Goal: Communication & Community: Answer question/provide support

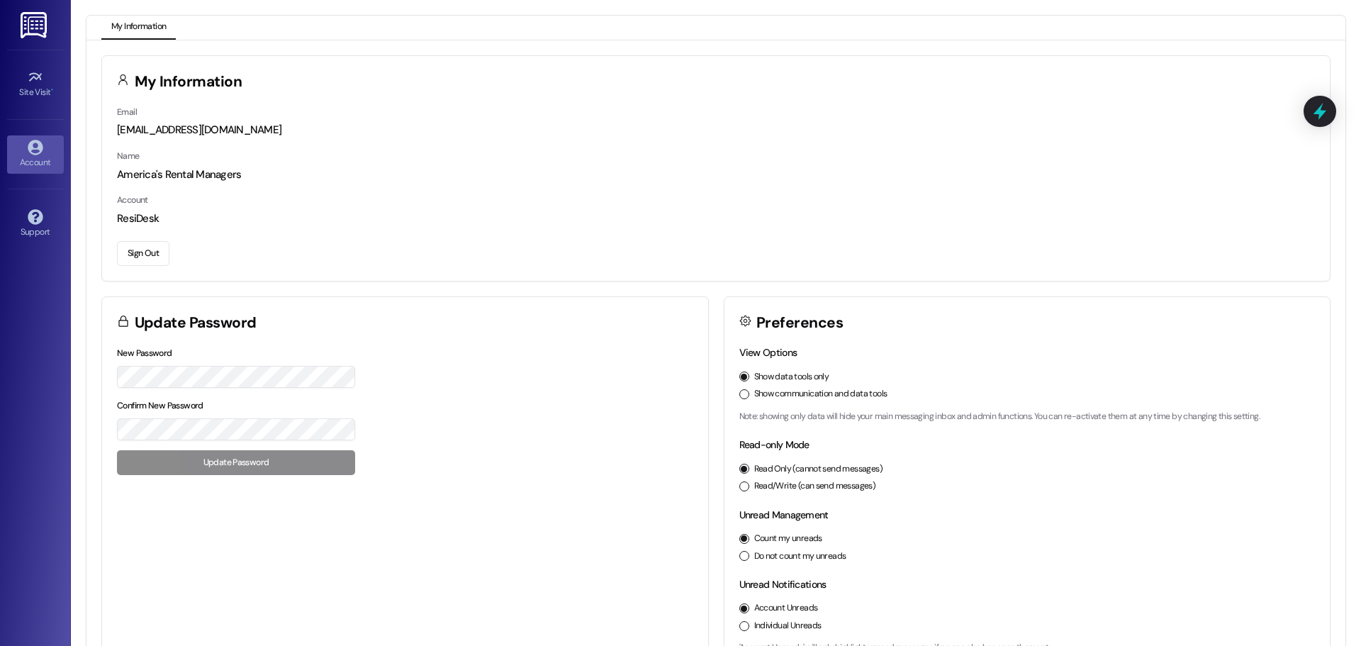
click at [331, 315] on div "Update Password" at bounding box center [405, 321] width 606 height 48
click at [32, 33] on img at bounding box center [35, 25] width 29 height 26
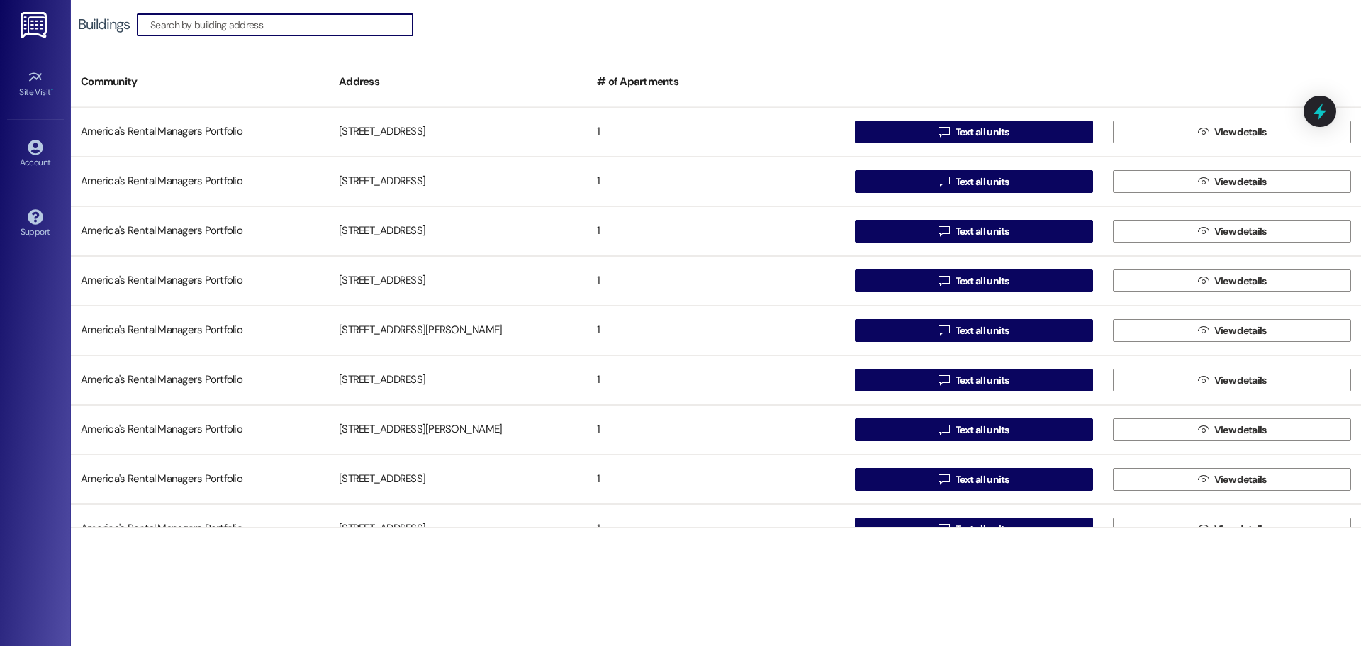
click at [312, 21] on input at bounding box center [281, 25] width 262 height 20
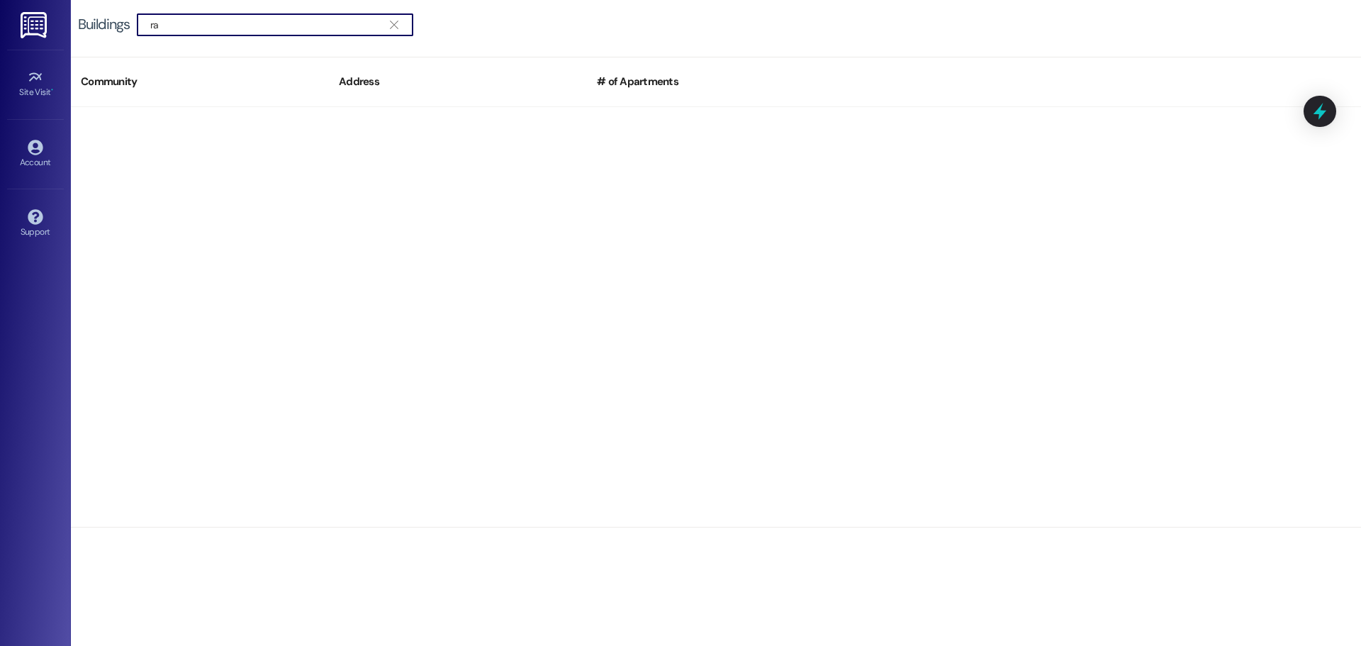
type input "r"
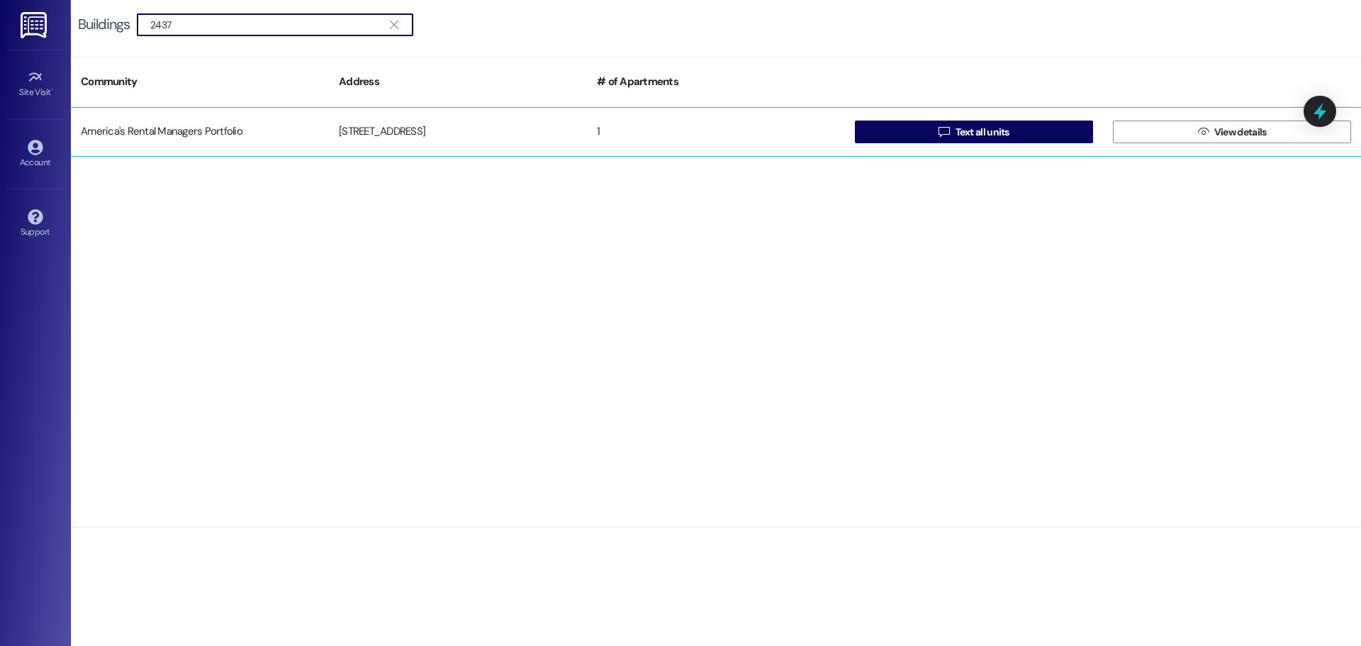
type input "2437"
click at [512, 125] on div "[STREET_ADDRESS]" at bounding box center [458, 132] width 258 height 28
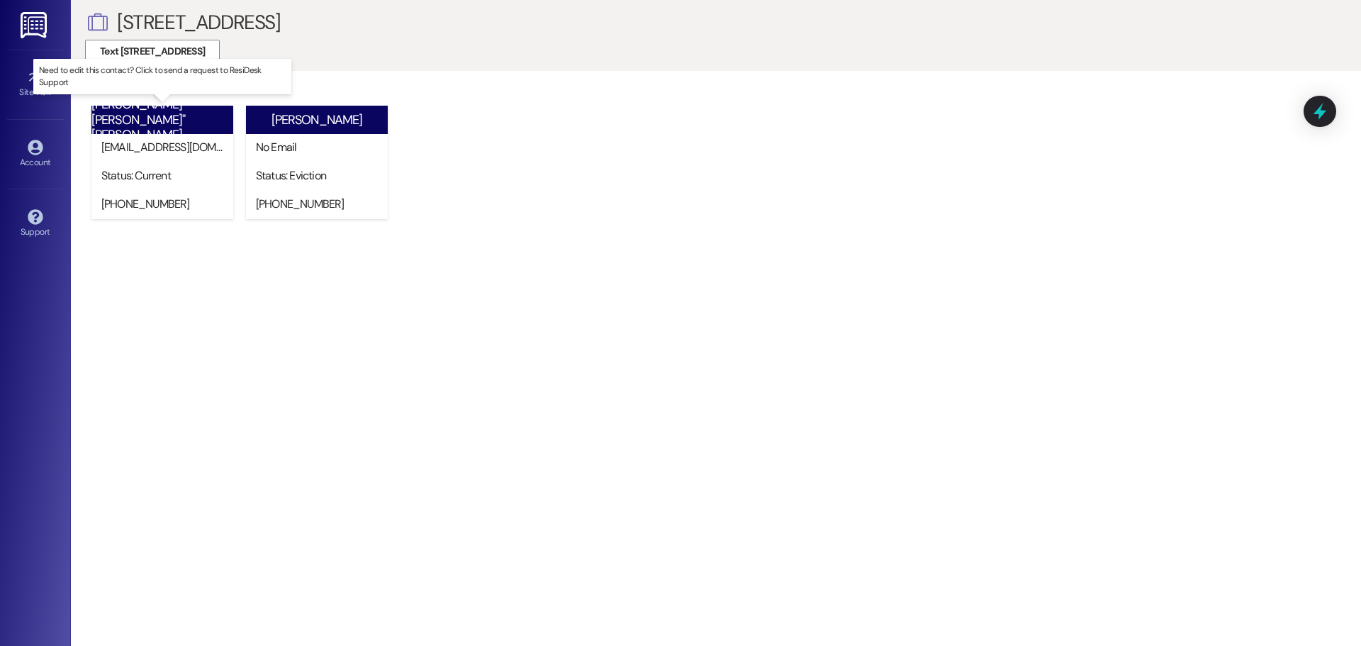
click at [151, 127] on div "[PERSON_NAME] "[PERSON_NAME]" [PERSON_NAME]" at bounding box center [162, 119] width 142 height 45
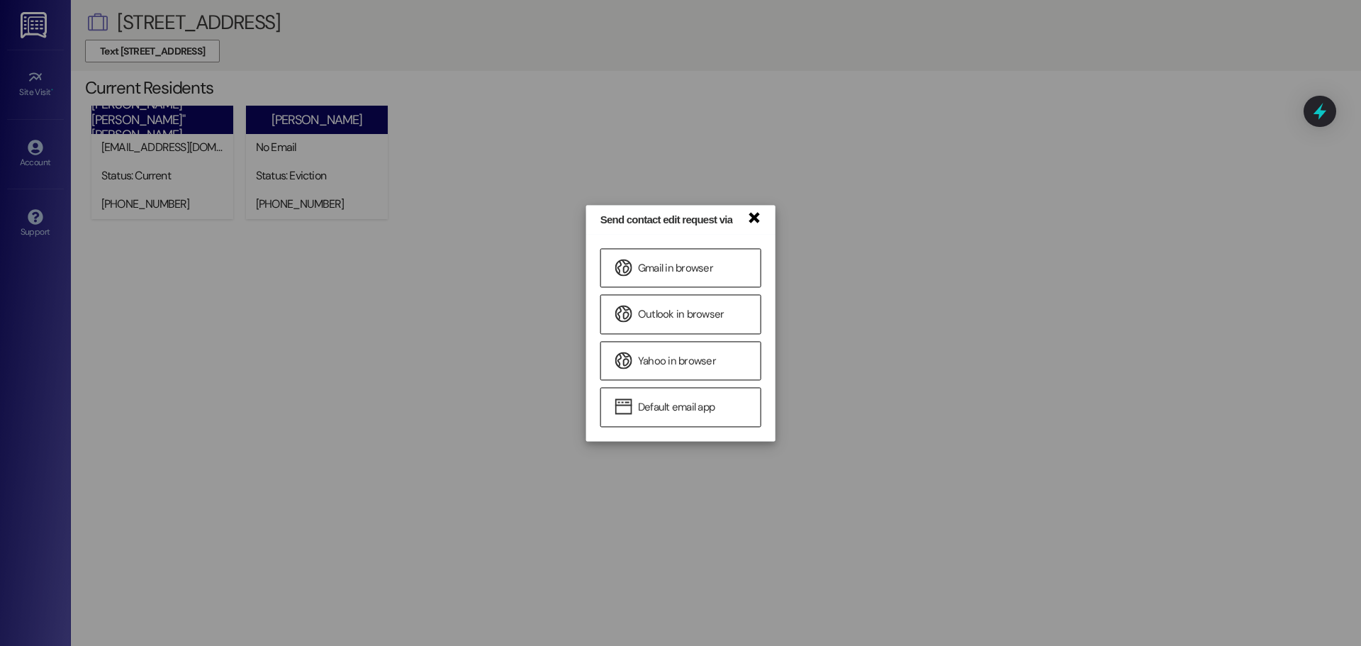
click at [753, 217] on link "×" at bounding box center [753, 216] width 14 height 15
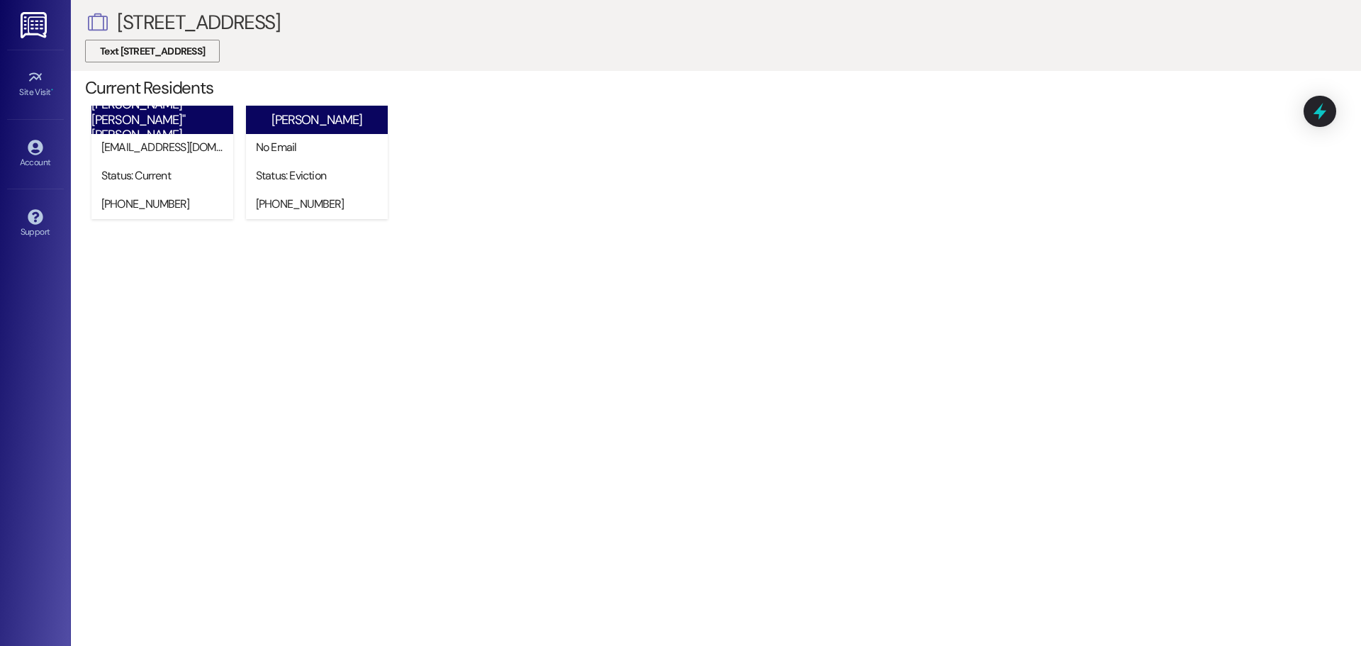
click at [195, 57] on span "Text [STREET_ADDRESS]" at bounding box center [152, 51] width 105 height 15
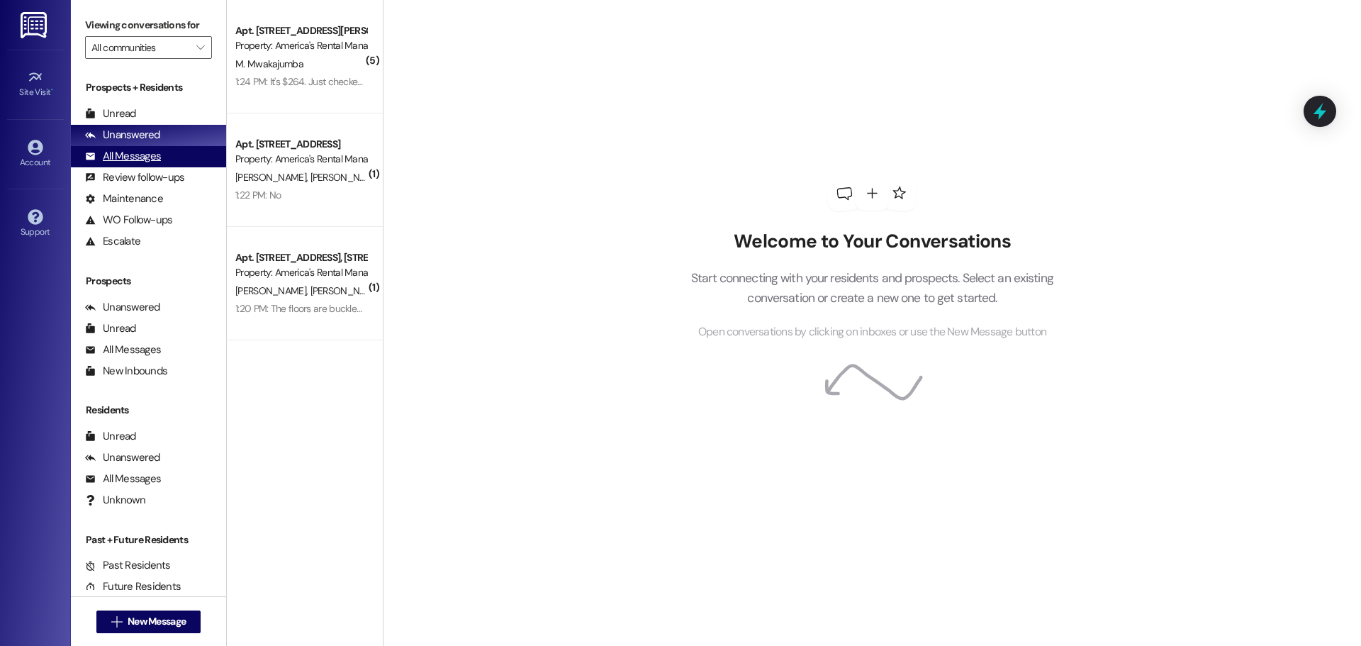
click at [133, 153] on div "All Messages" at bounding box center [123, 156] width 76 height 15
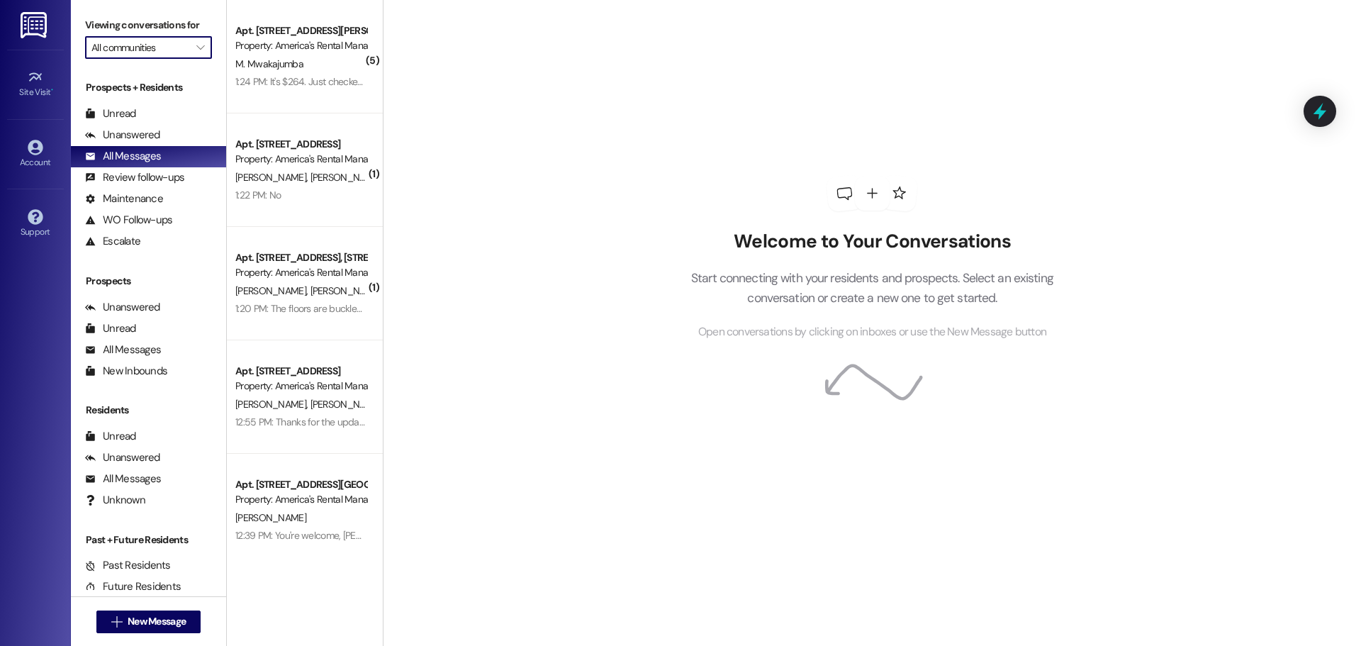
click at [129, 45] on input "All communities" at bounding box center [140, 47] width 98 height 23
click at [178, 102] on span "America's Rental Managers Portfolio" at bounding box center [164, 98] width 147 height 14
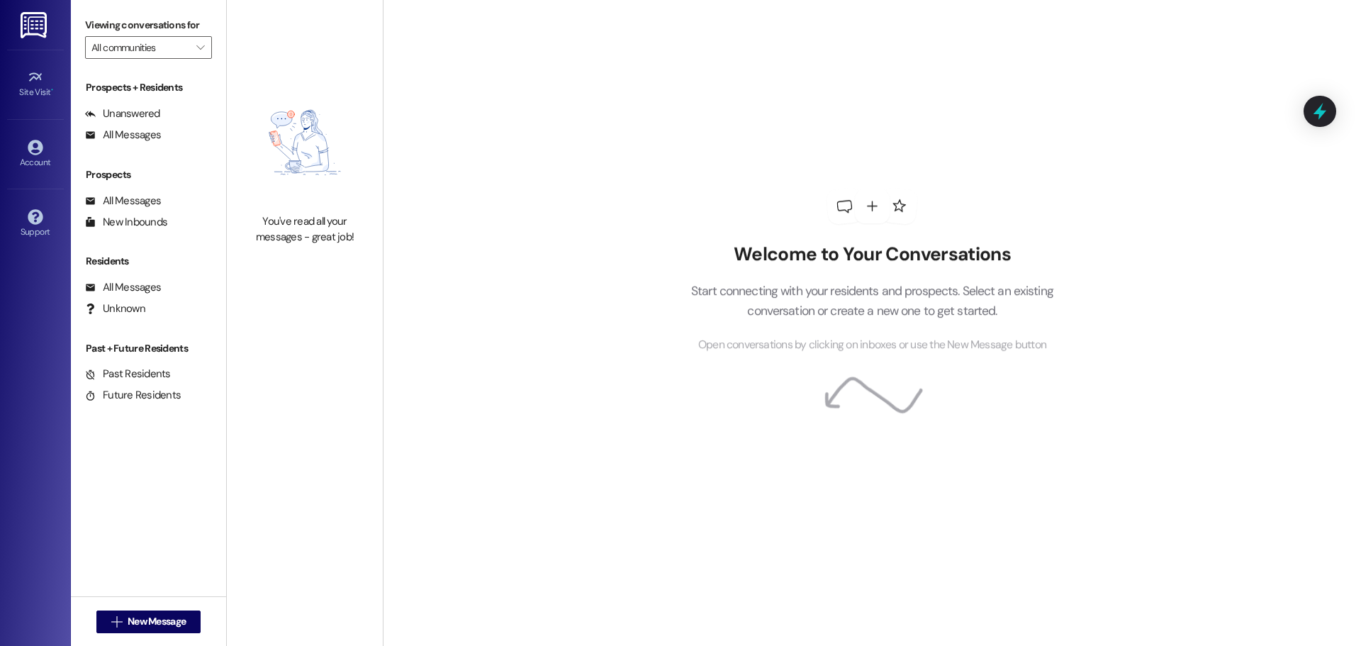
type input "America's Rental Managers Portfolio"
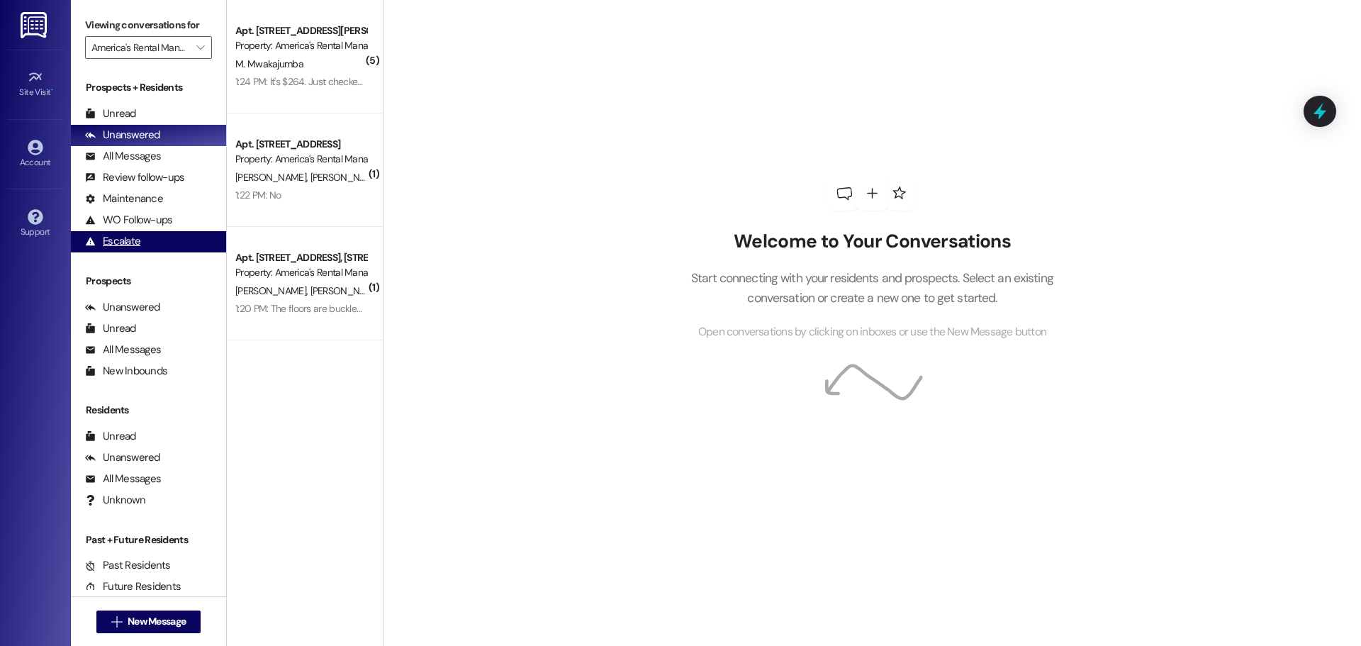
scroll to position [29, 0]
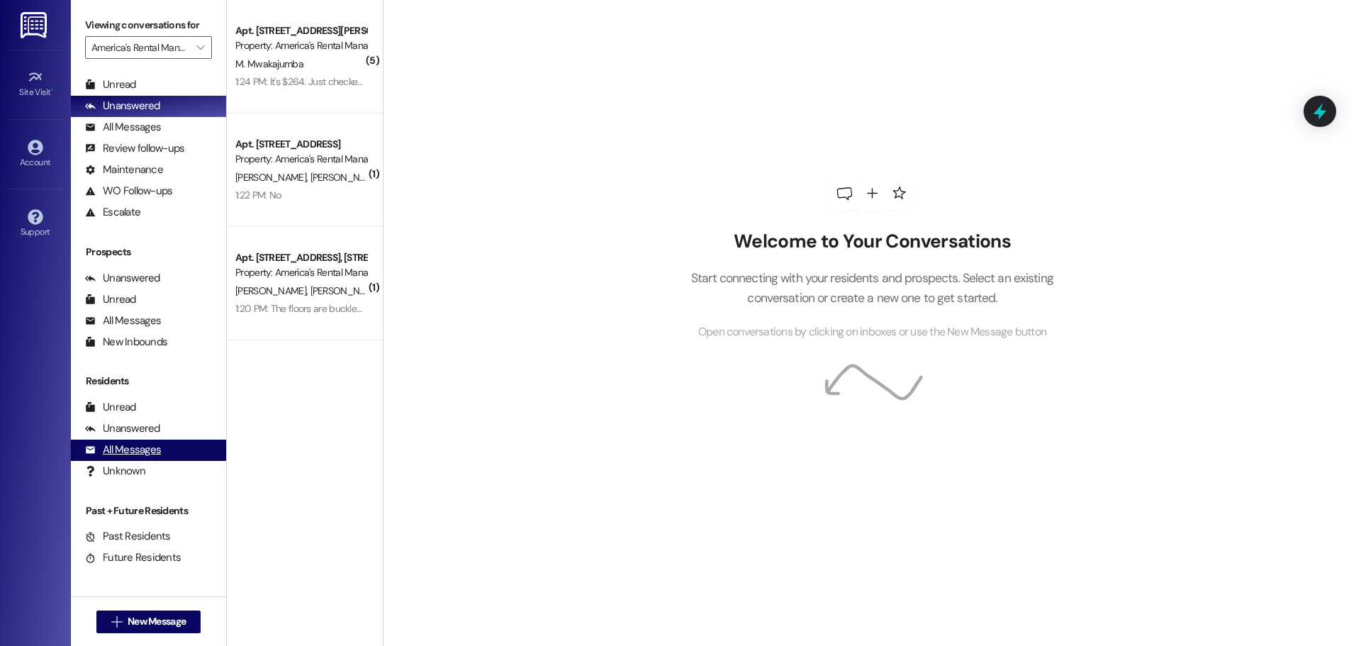
click at [171, 449] on div "All Messages (undefined)" at bounding box center [148, 449] width 155 height 21
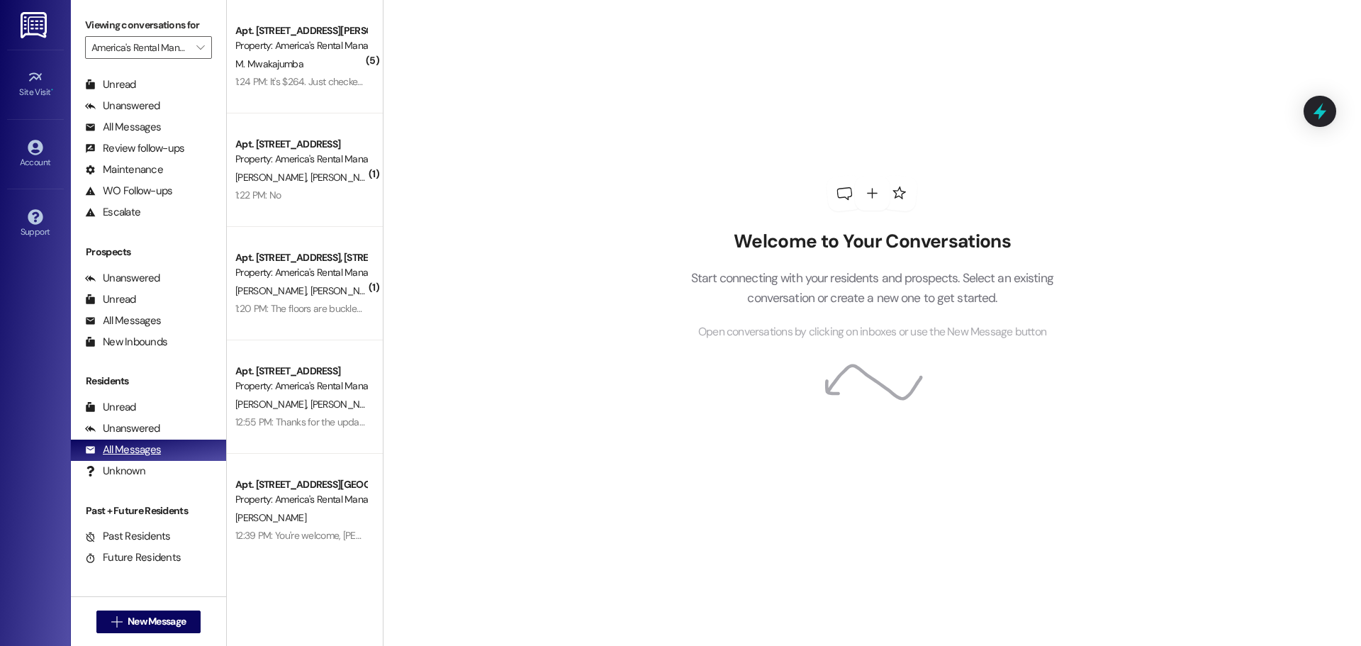
click at [145, 449] on div "All Messages" at bounding box center [123, 449] width 76 height 15
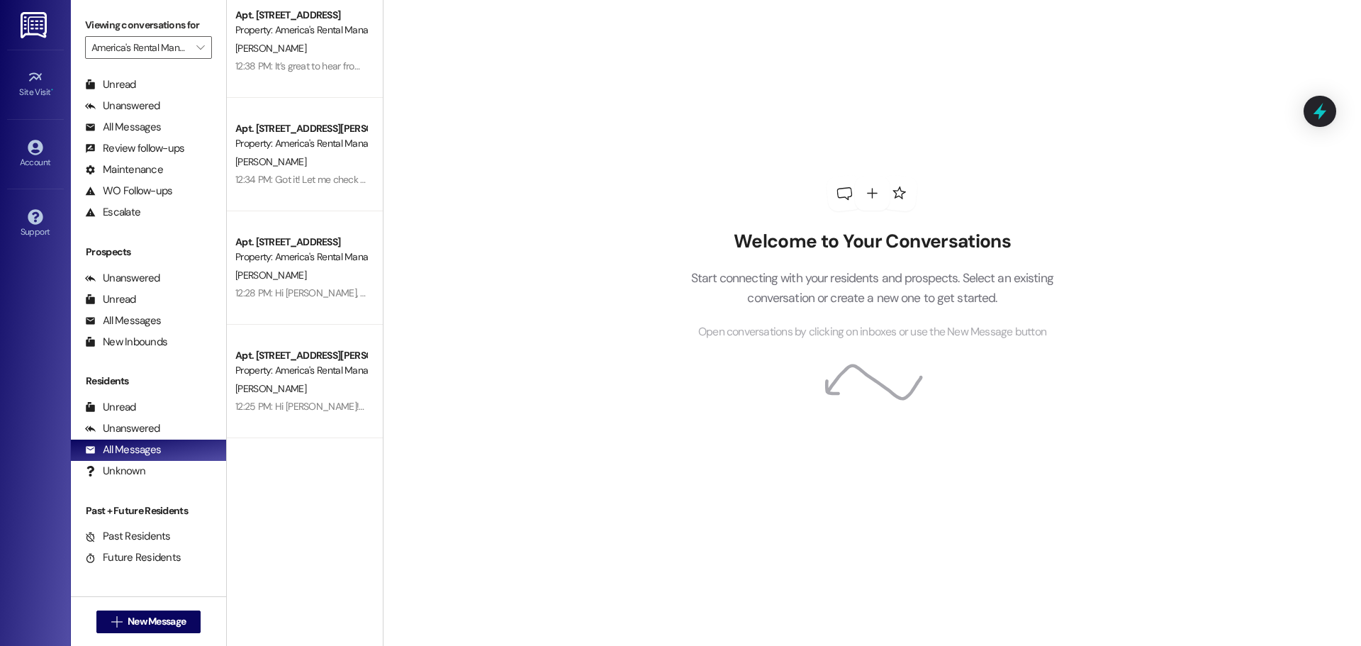
scroll to position [0, 0]
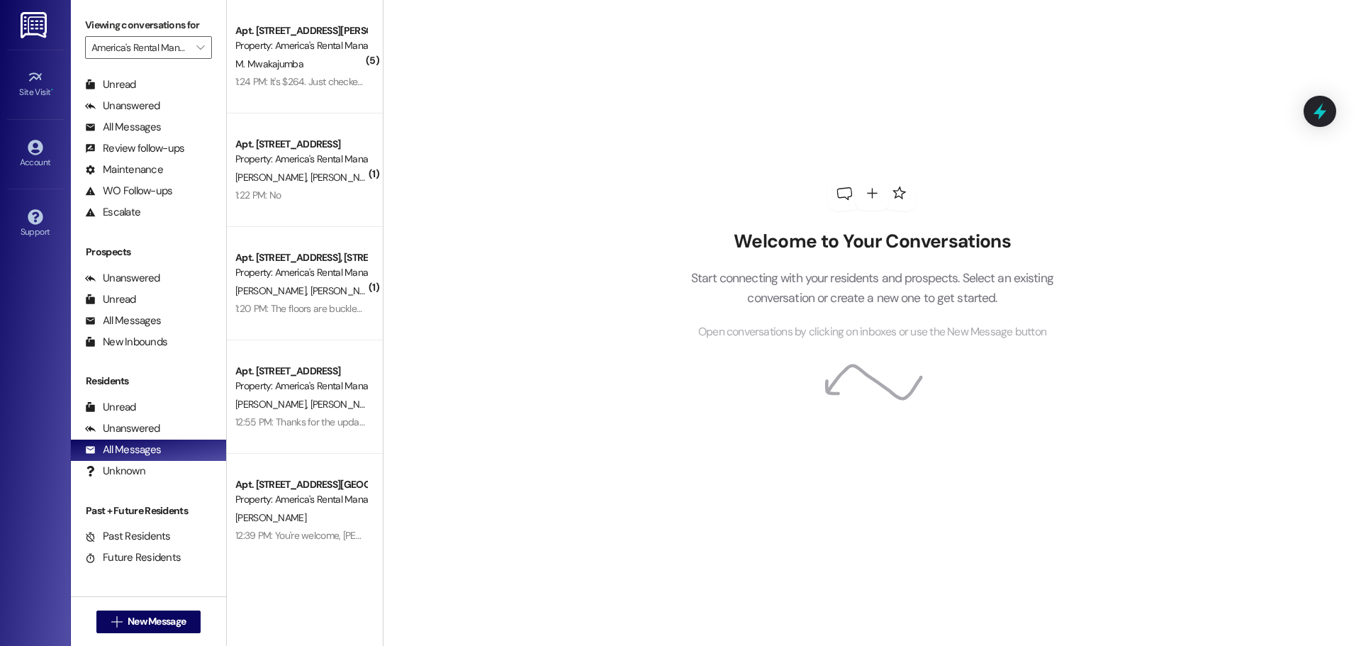
click at [41, 25] on img at bounding box center [35, 25] width 29 height 26
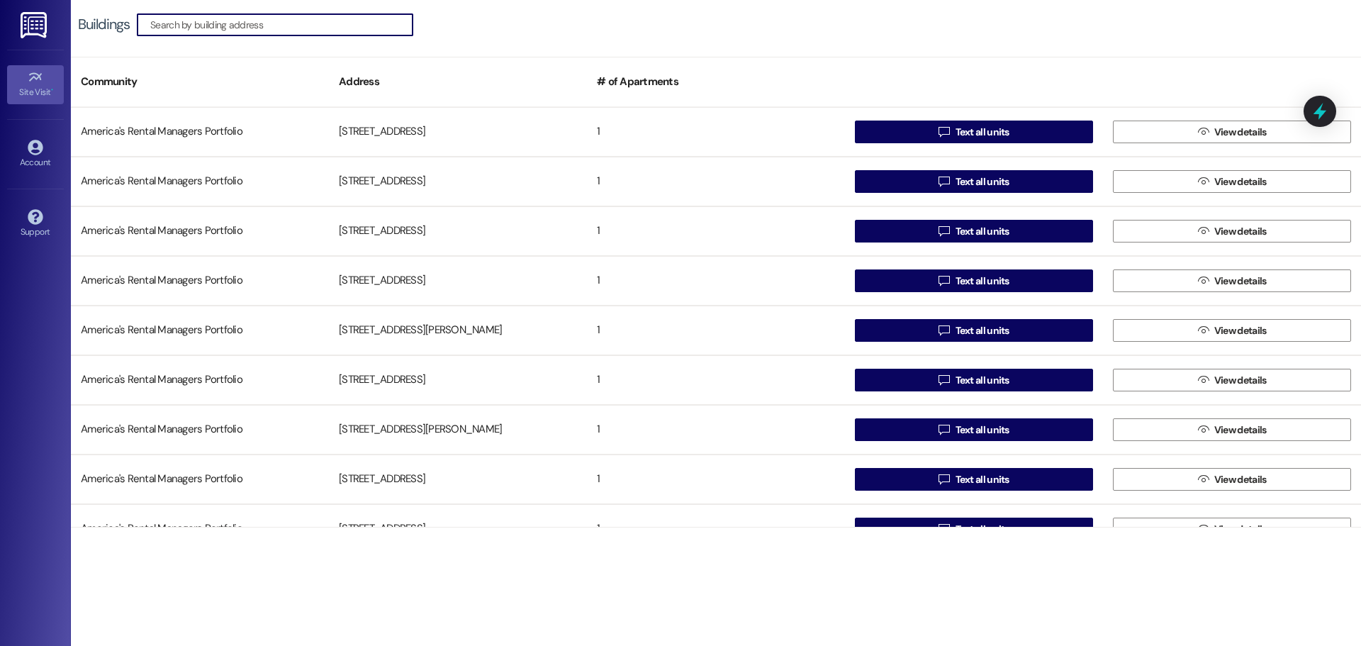
click at [44, 71] on link "Site Visit •" at bounding box center [35, 84] width 57 height 38
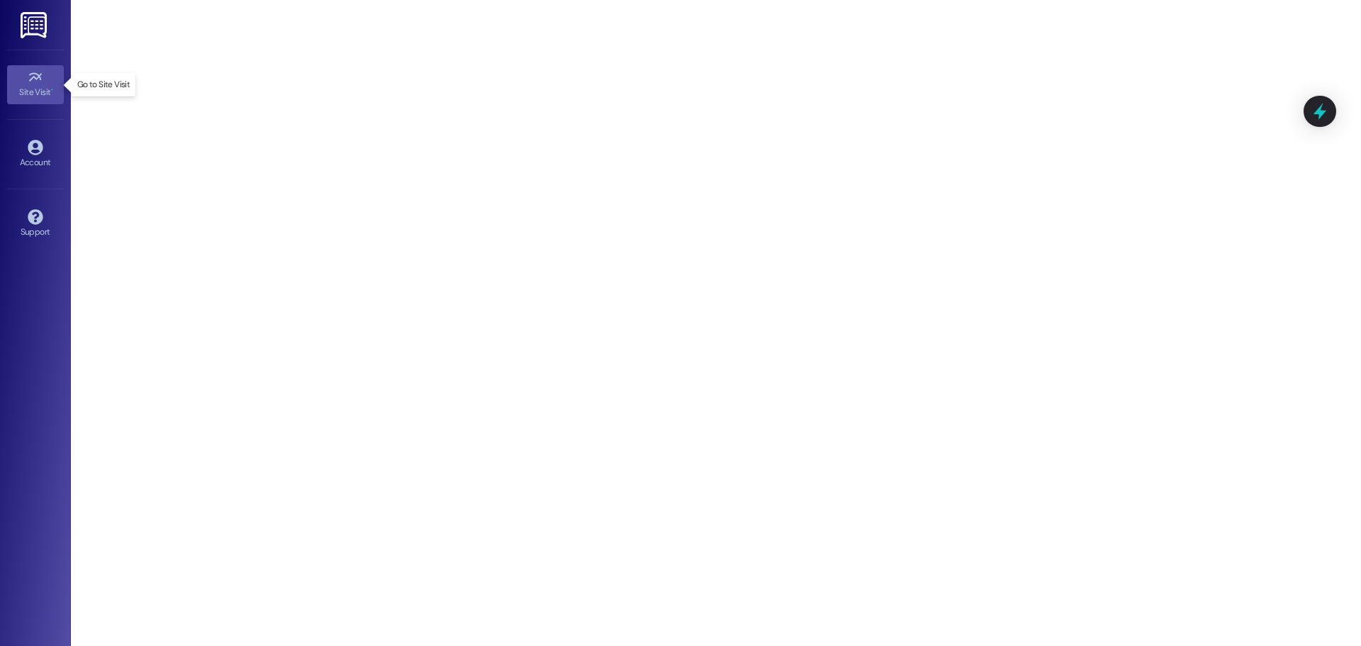
click at [36, 85] on div "Site Visit •" at bounding box center [35, 92] width 71 height 14
click at [99, 88] on p "Go to Site Visit" at bounding box center [103, 85] width 52 height 12
click at [37, 229] on div "Support" at bounding box center [35, 232] width 71 height 14
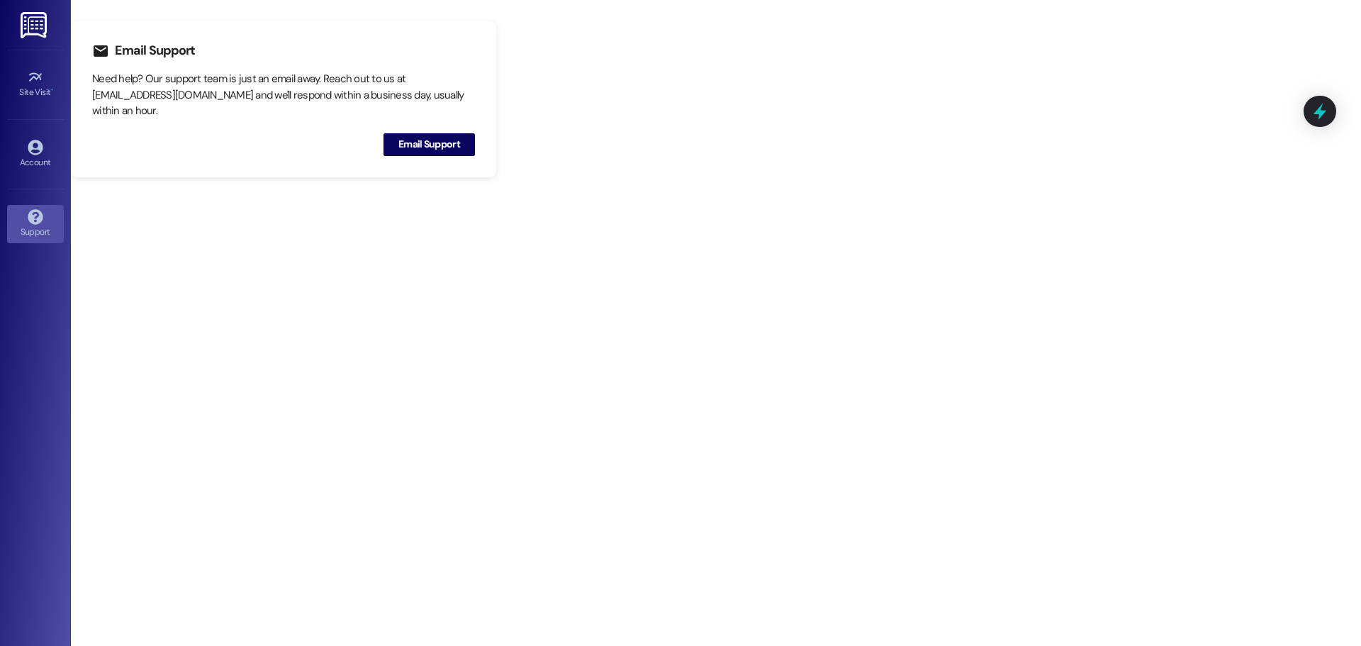
click at [40, 105] on div "Site Visit • Go to Site Visit" at bounding box center [35, 84] width 57 height 69
click at [40, 94] on div "Site Visit •" at bounding box center [35, 92] width 71 height 14
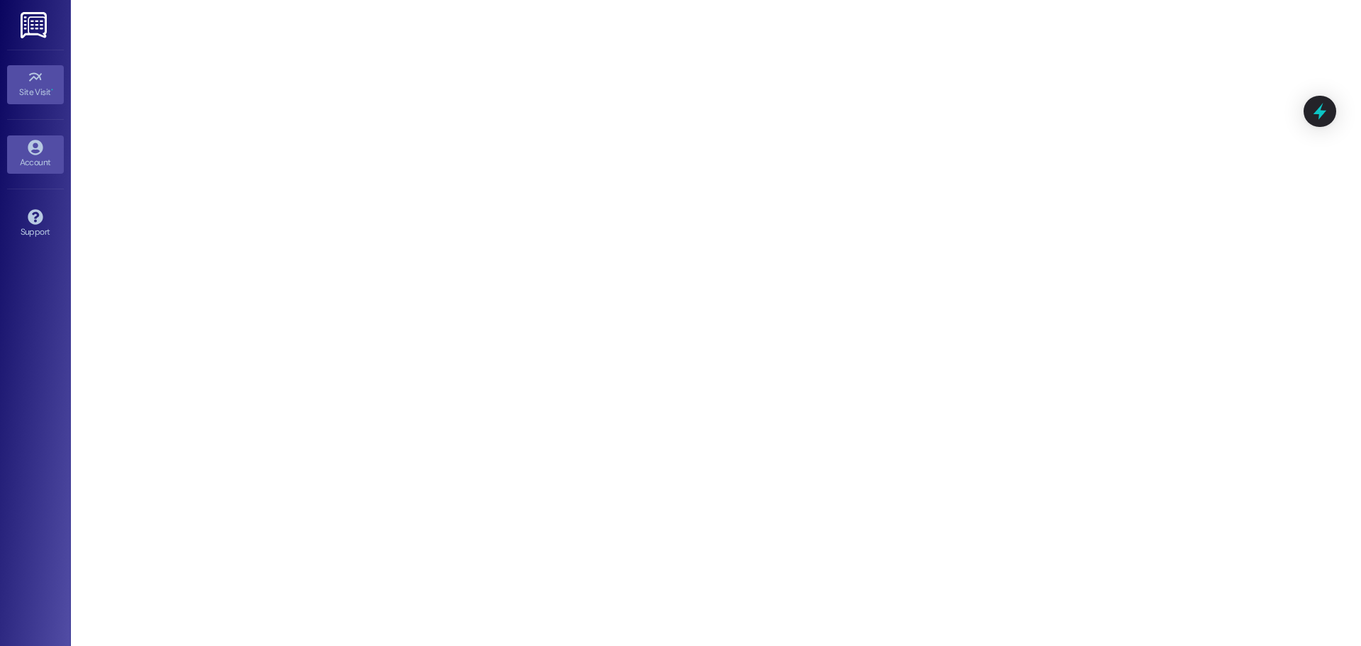
click at [43, 155] on div "Account" at bounding box center [35, 162] width 71 height 14
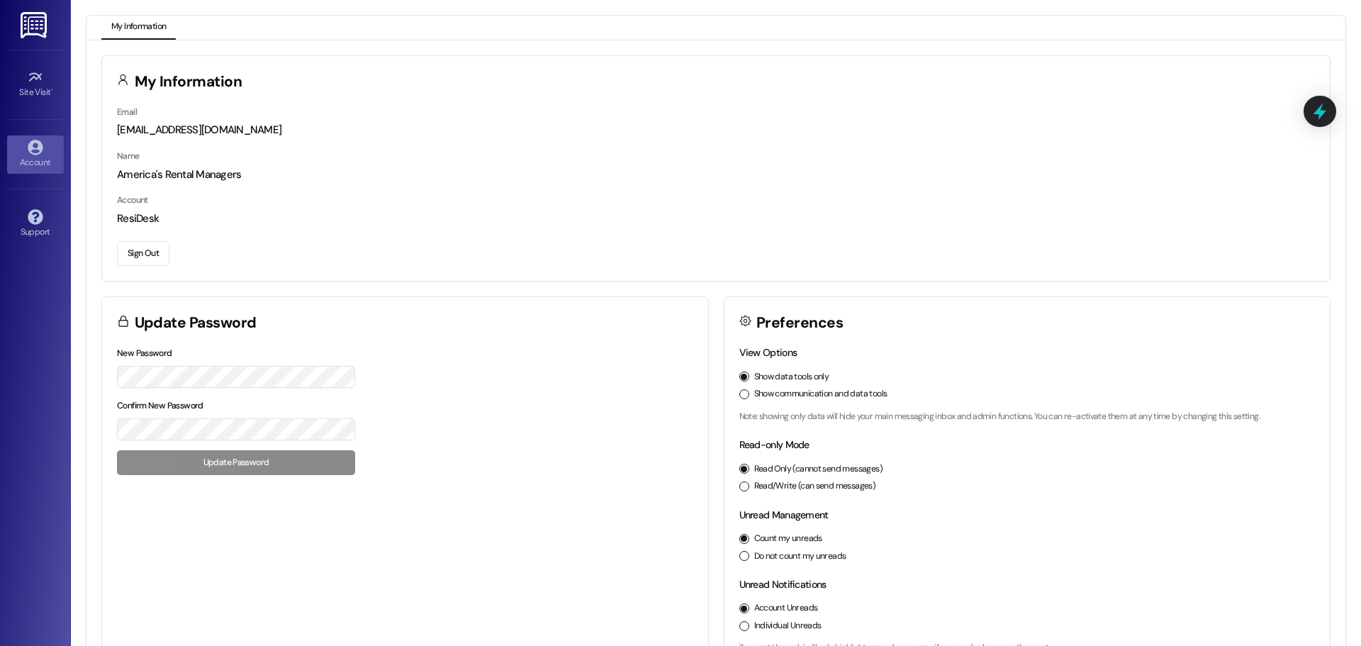
click at [38, 12] on img at bounding box center [35, 25] width 29 height 26
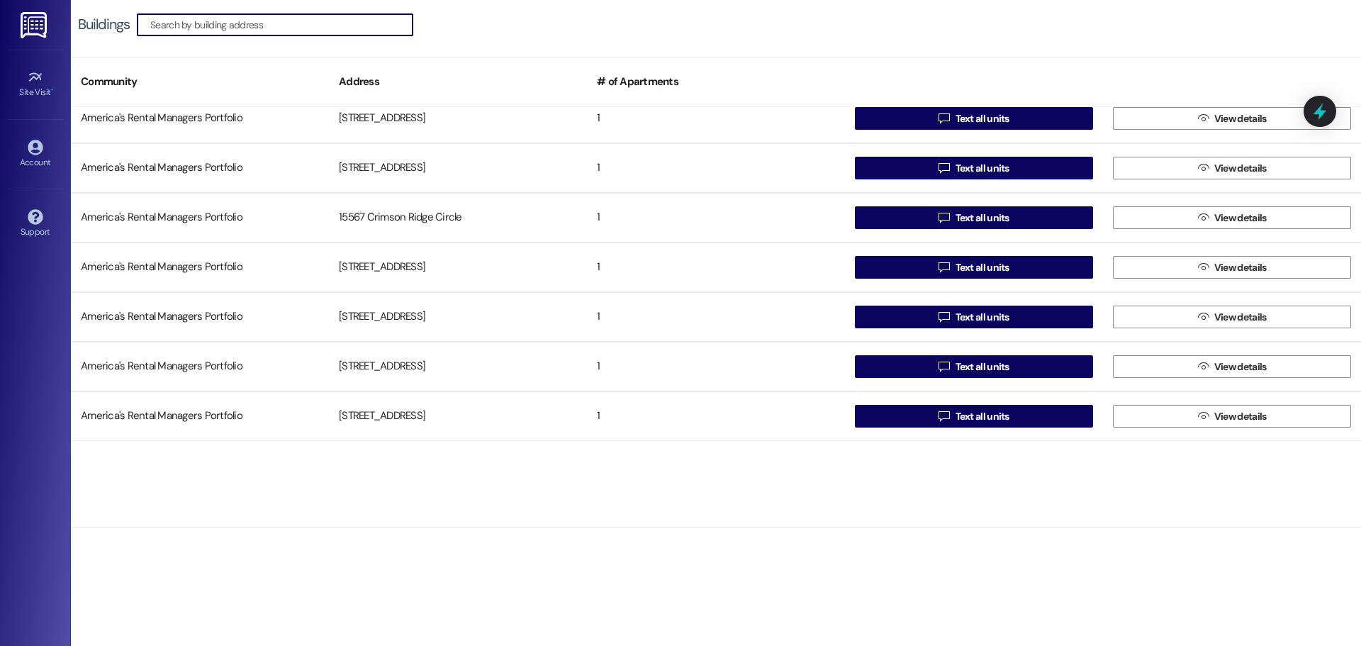
scroll to position [19490, 0]
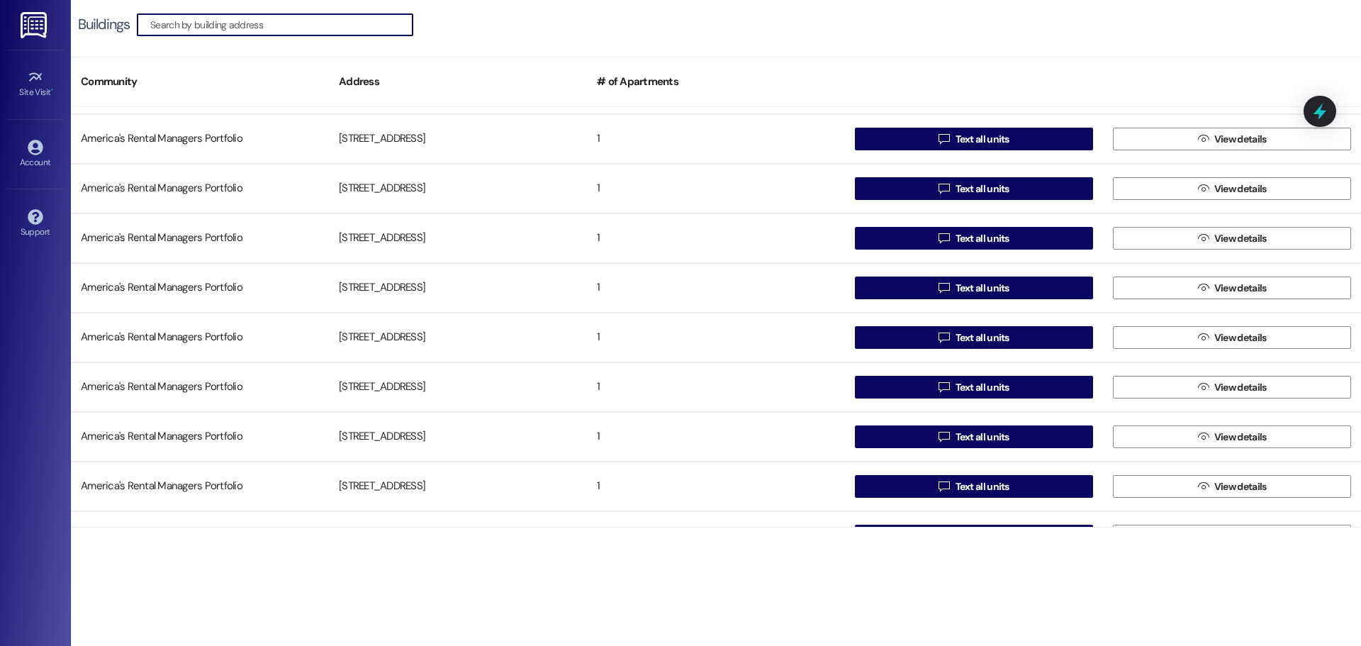
click at [247, 32] on input at bounding box center [281, 25] width 262 height 20
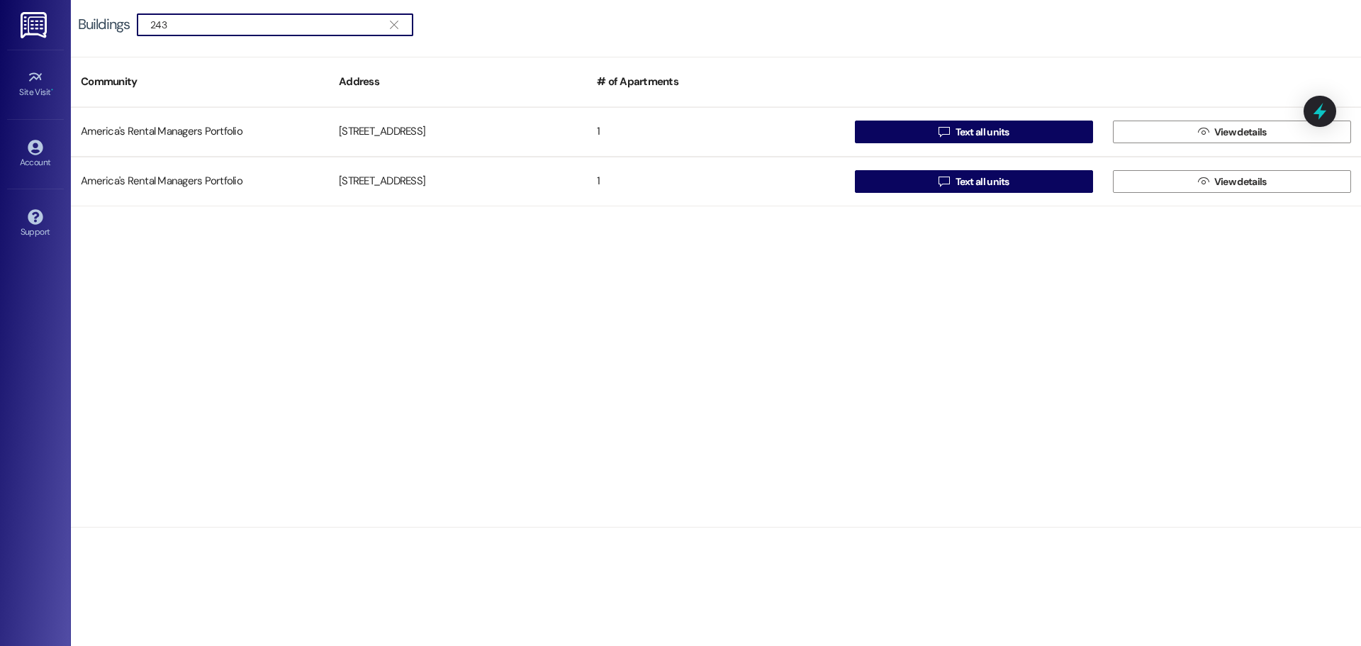
scroll to position [0, 0]
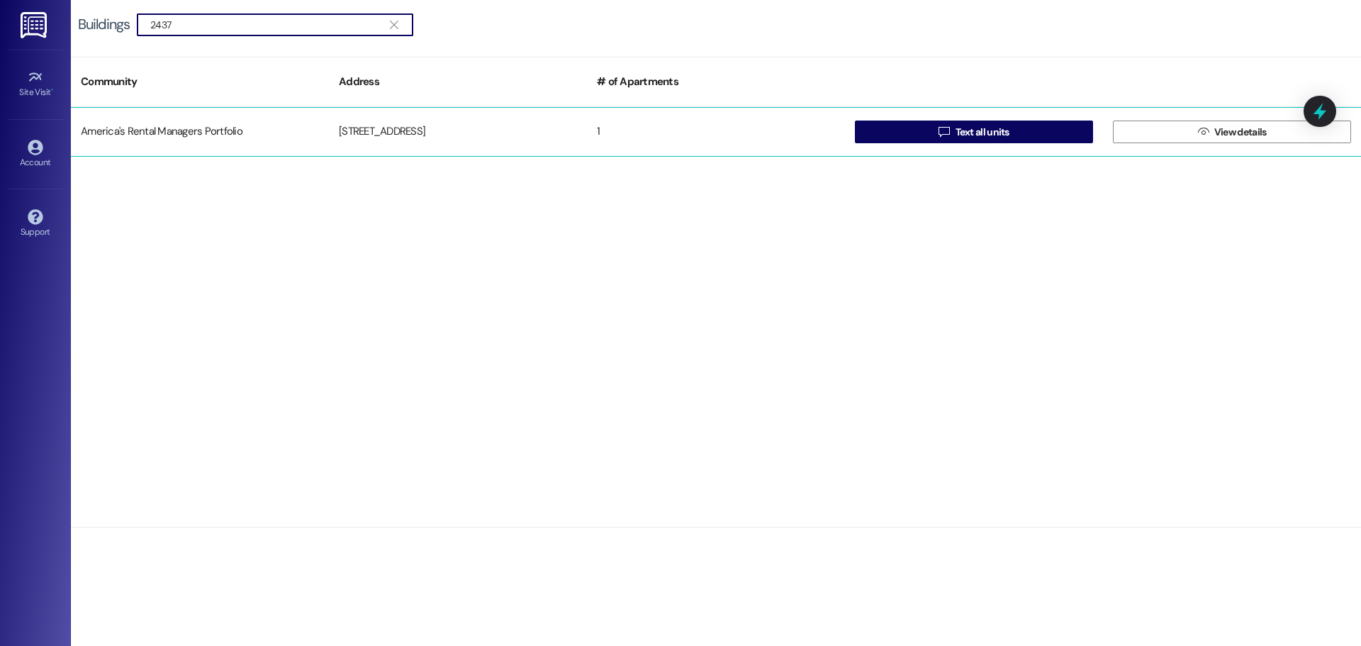
type input "2437"
click at [539, 149] on div "America's Rental Managers Portfolio [STREET_ADDRESS]  Text all units  View de…" at bounding box center [716, 132] width 1290 height 50
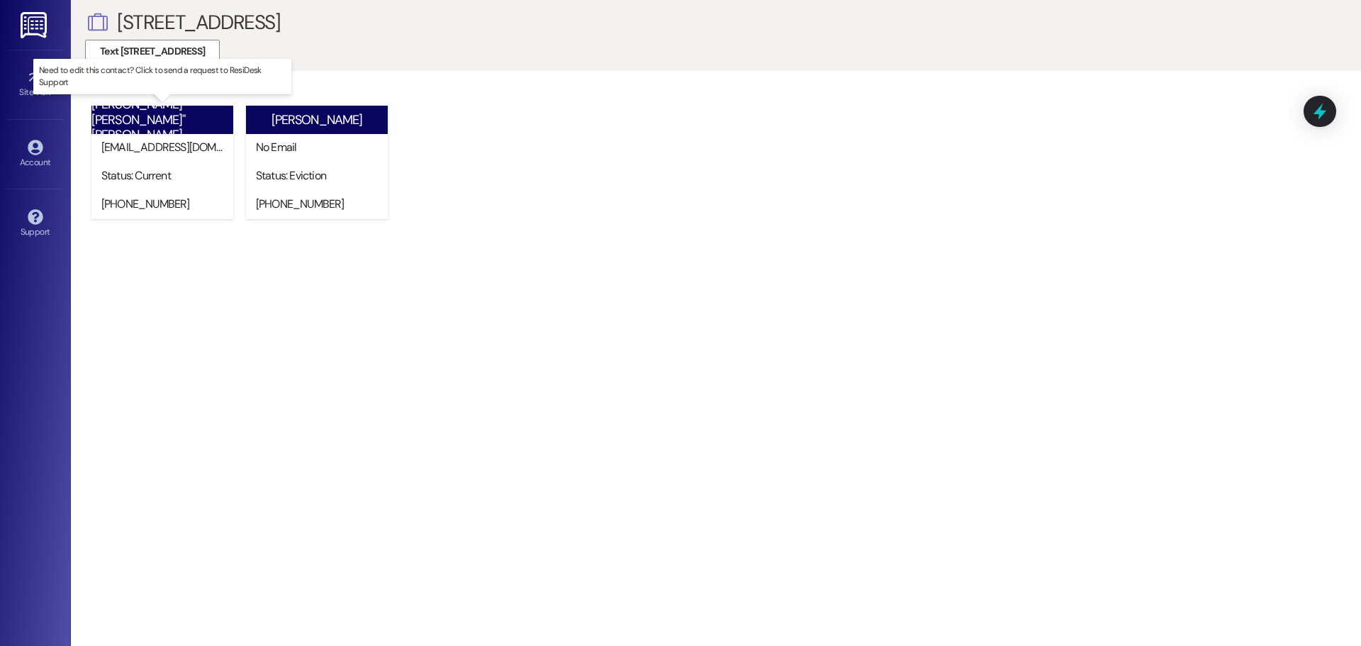
click at [189, 173] on div "Status: Current" at bounding box center [165, 175] width 128 height 15
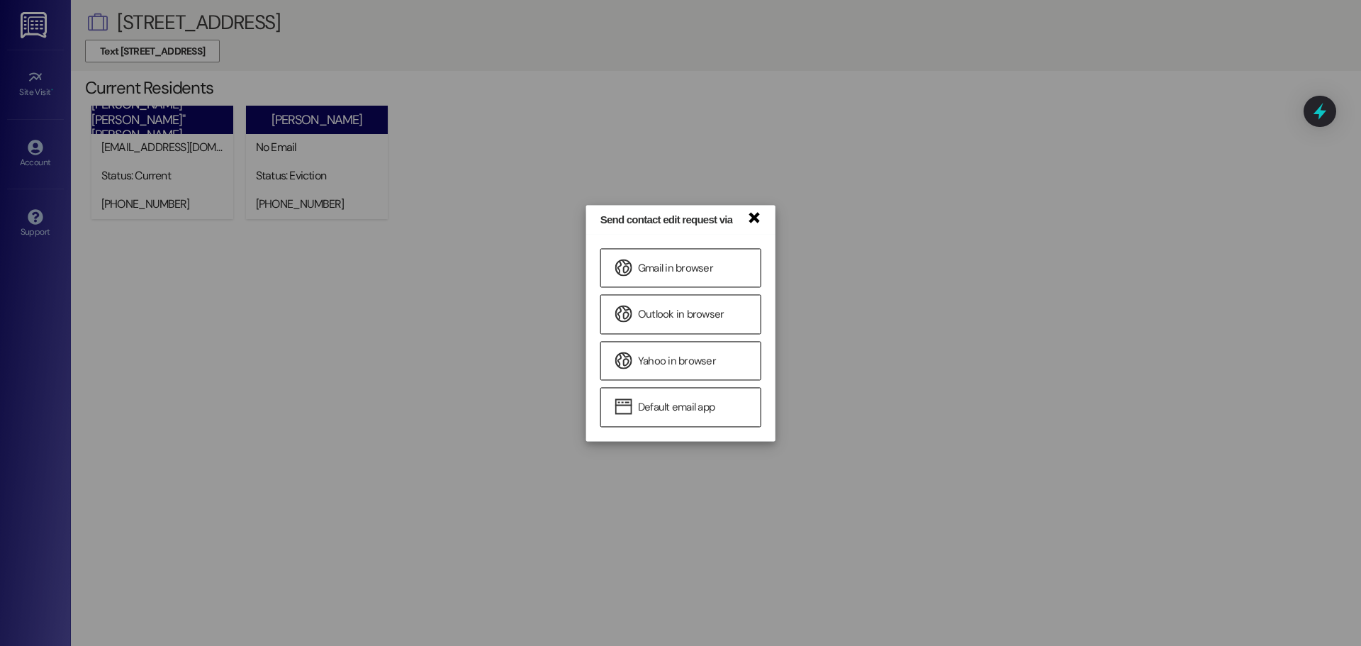
click at [755, 218] on link "×" at bounding box center [753, 216] width 14 height 15
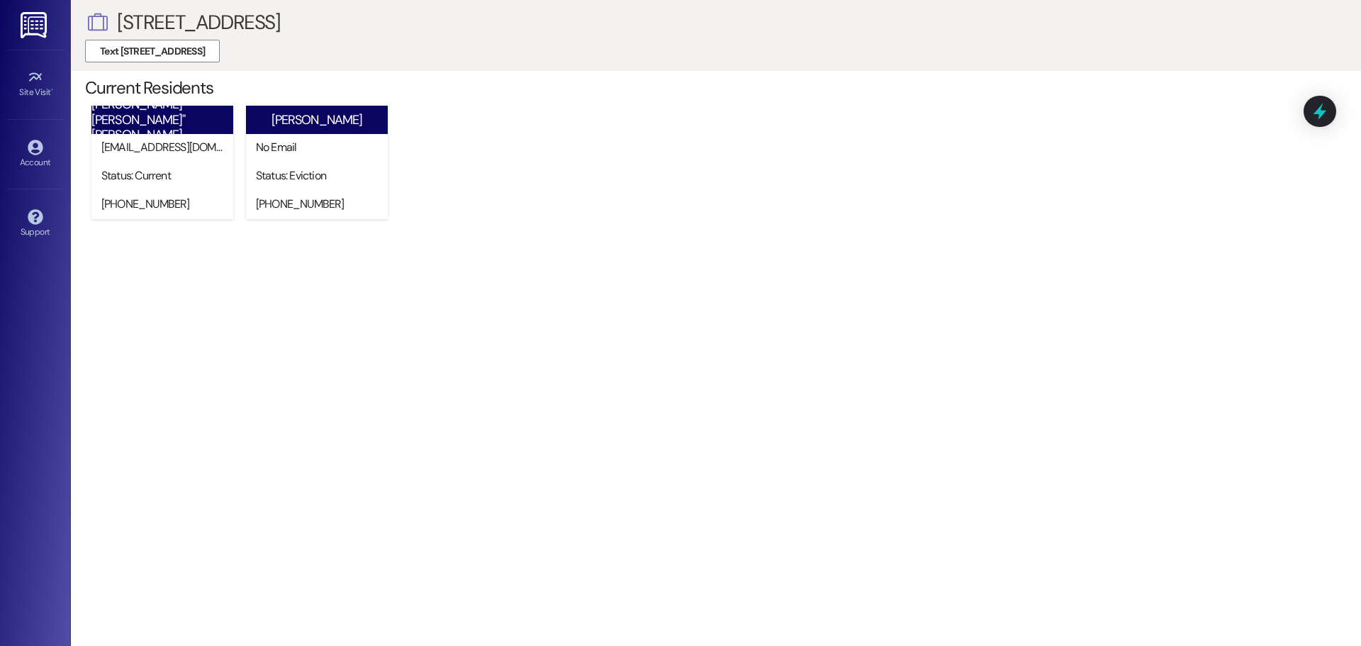
click at [755, 218] on div "[PERSON_NAME] "[PERSON_NAME]" [PERSON_NAME] [EMAIL_ADDRESS][DOMAIN_NAME] Status…" at bounding box center [723, 167] width 1276 height 130
click at [43, 153] on icon at bounding box center [36, 148] width 16 height 16
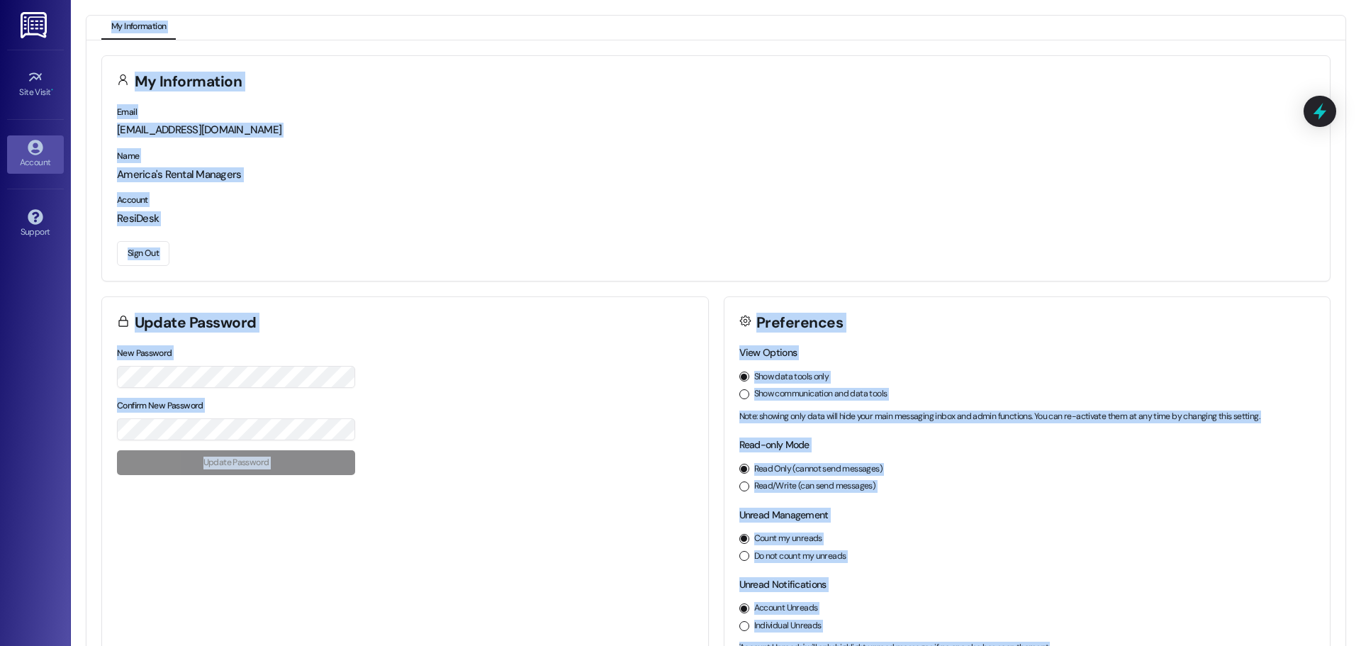
click at [725, 199] on div "Account ResiDesk" at bounding box center [716, 209] width 1198 height 34
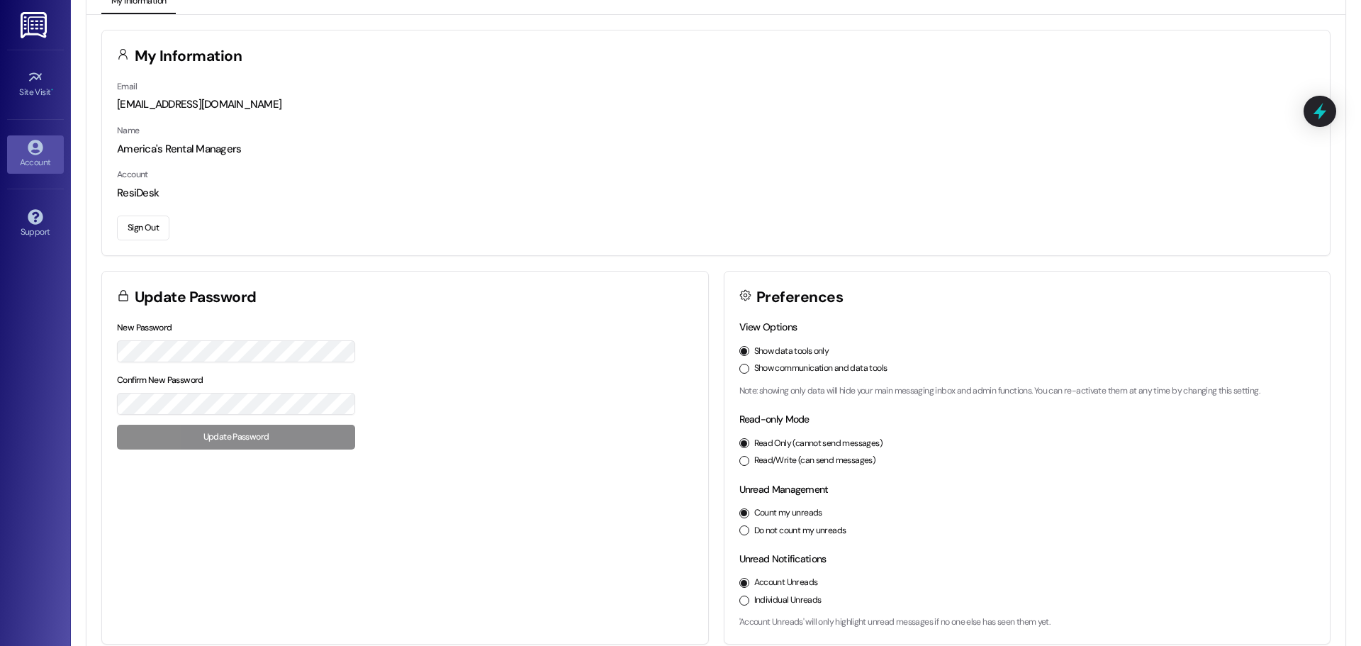
scroll to position [40, 0]
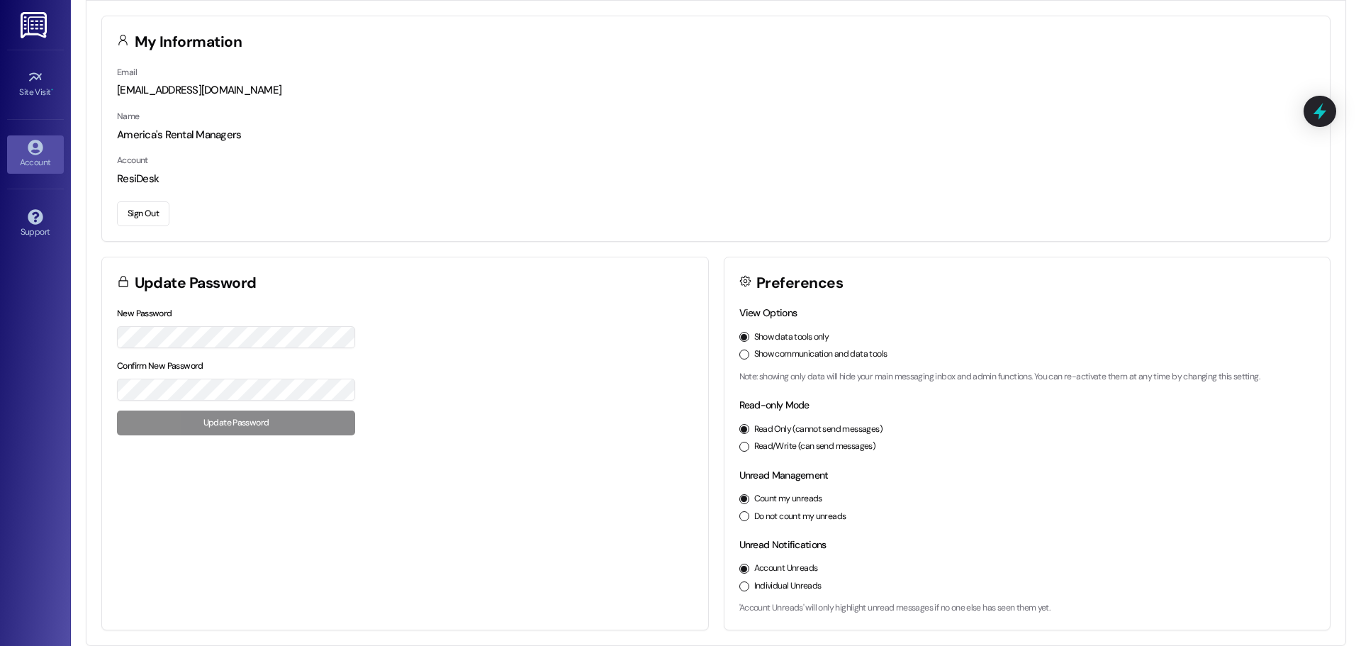
click at [45, 27] on img at bounding box center [35, 25] width 29 height 26
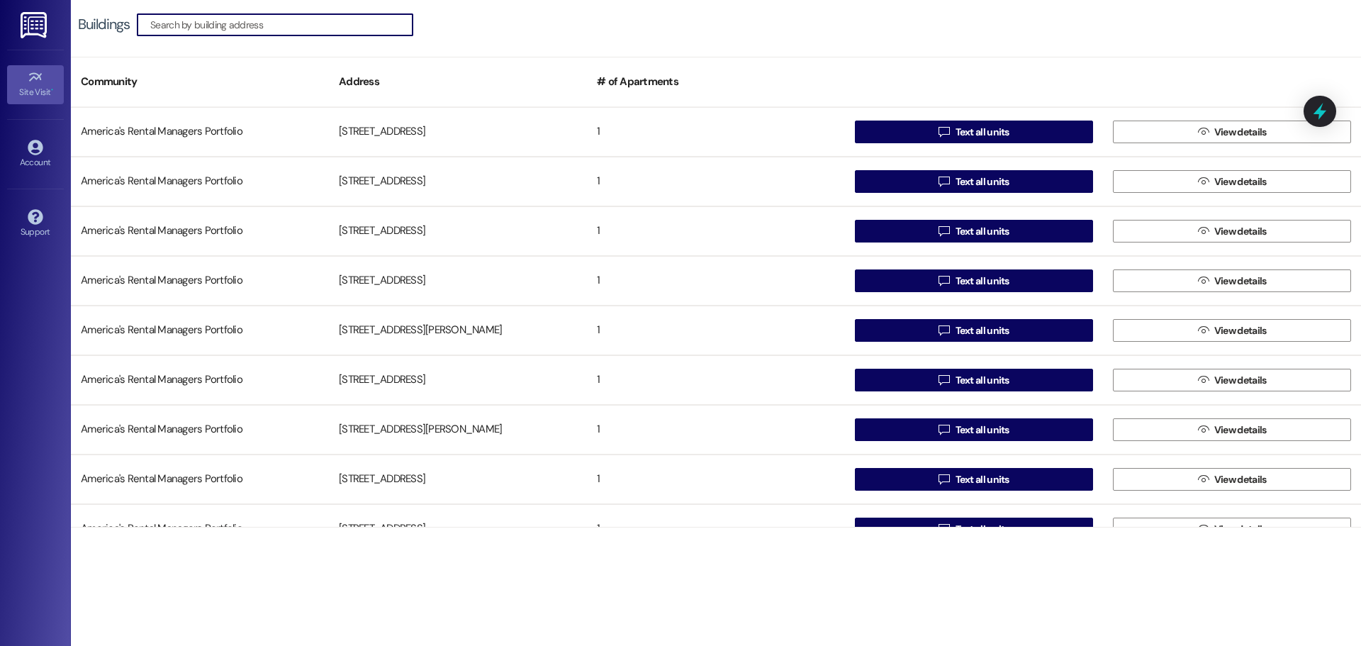
click at [32, 79] on icon at bounding box center [34, 77] width 13 height 9
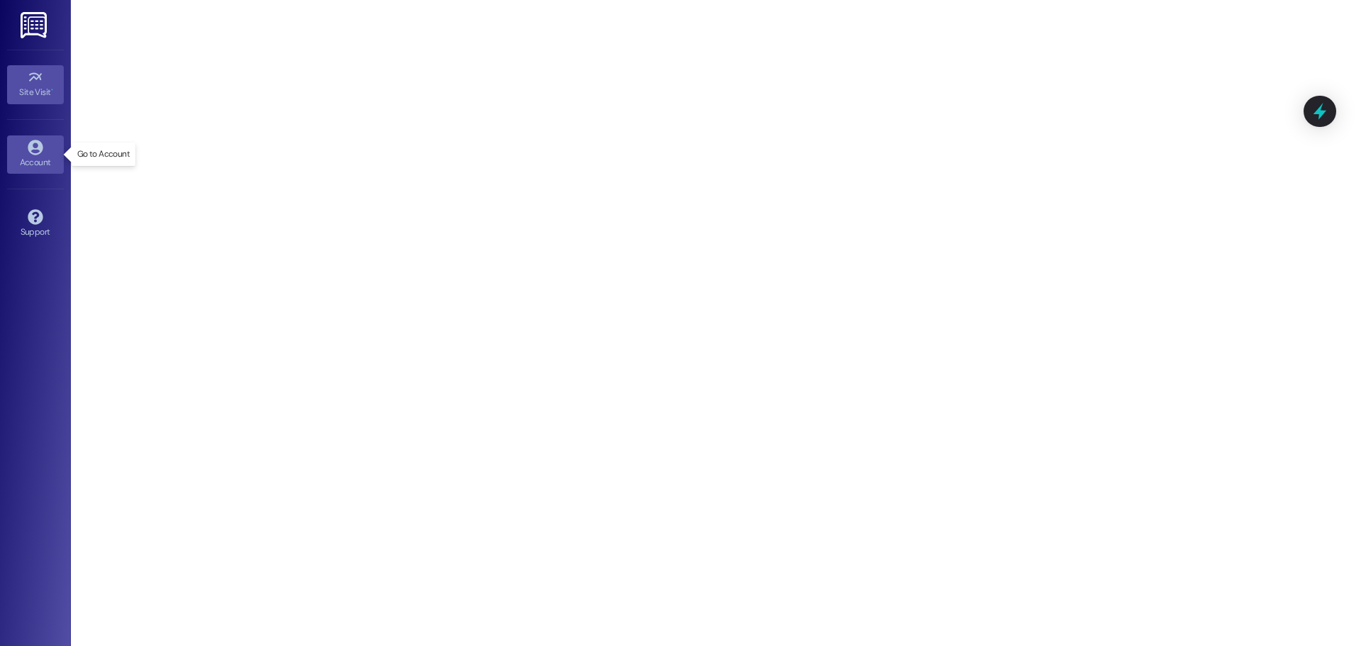
click at [35, 161] on div "Account" at bounding box center [35, 162] width 71 height 14
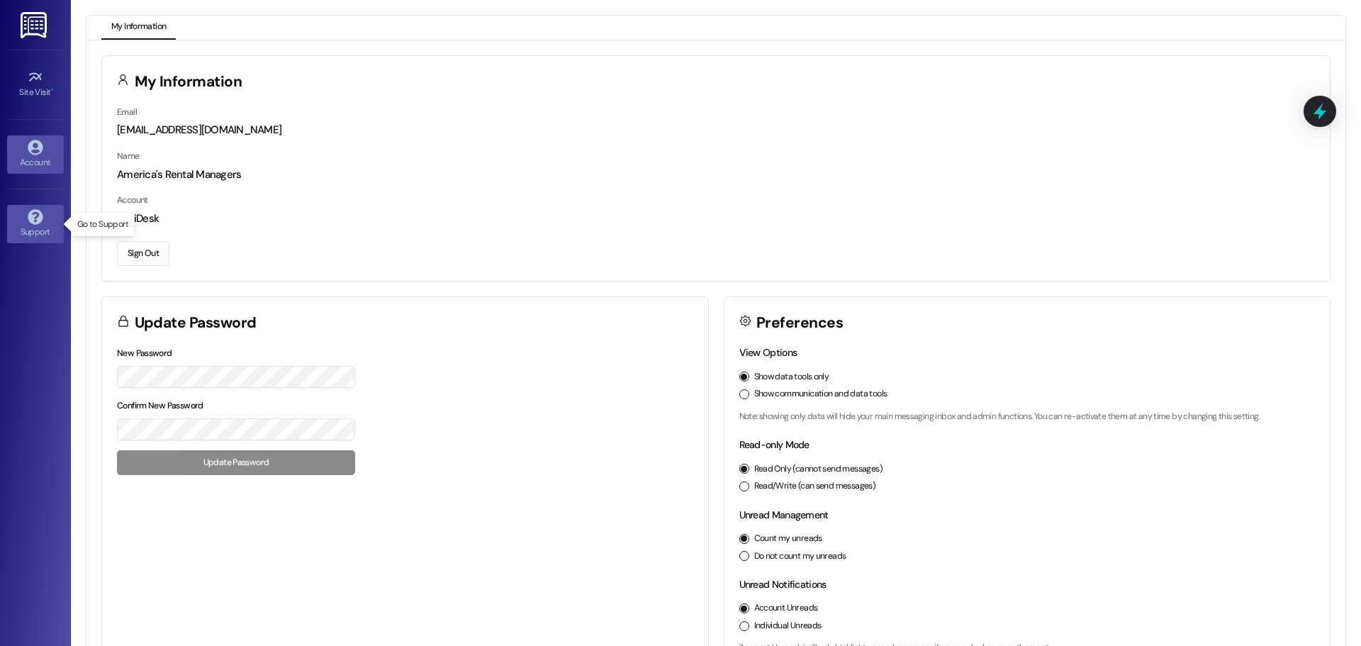
click at [29, 232] on div "Support" at bounding box center [35, 232] width 71 height 14
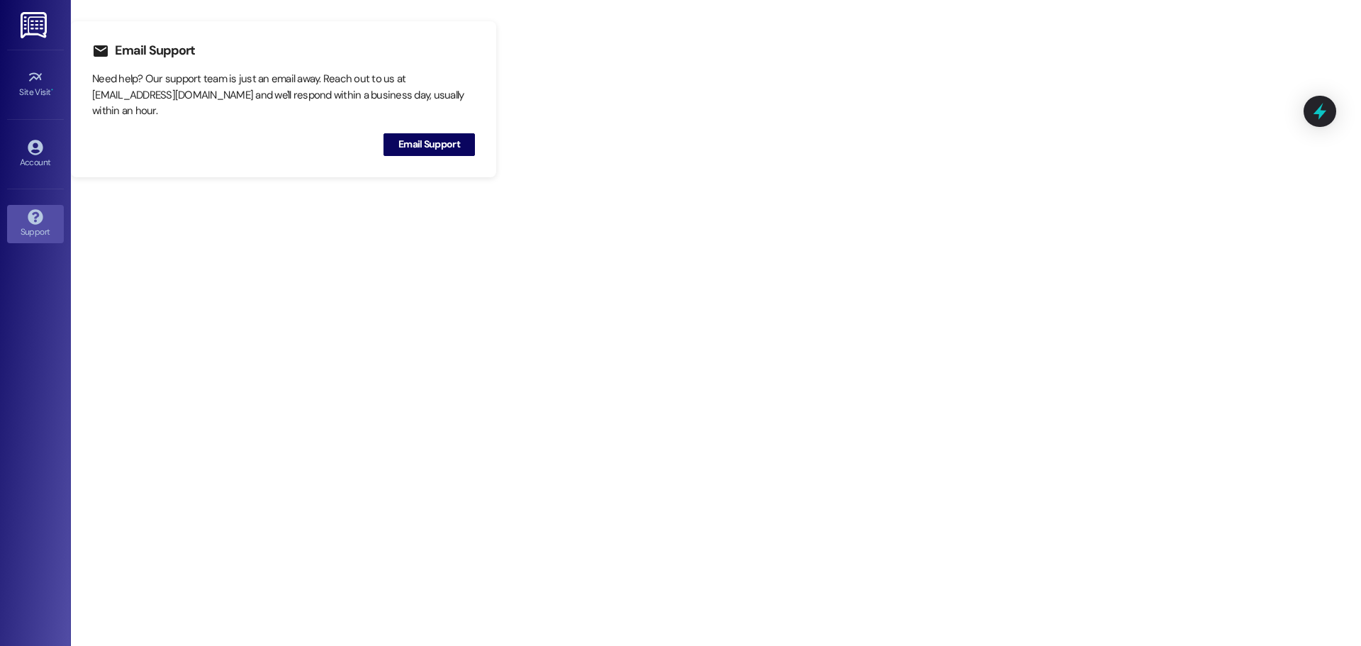
click at [32, 116] on div "Site Visit • Go to Site Visit" at bounding box center [35, 84] width 57 height 69
click at [32, 105] on div "Site Visit • Go to Site Visit" at bounding box center [35, 84] width 57 height 69
click at [33, 67] on link "Site Visit •" at bounding box center [35, 84] width 57 height 38
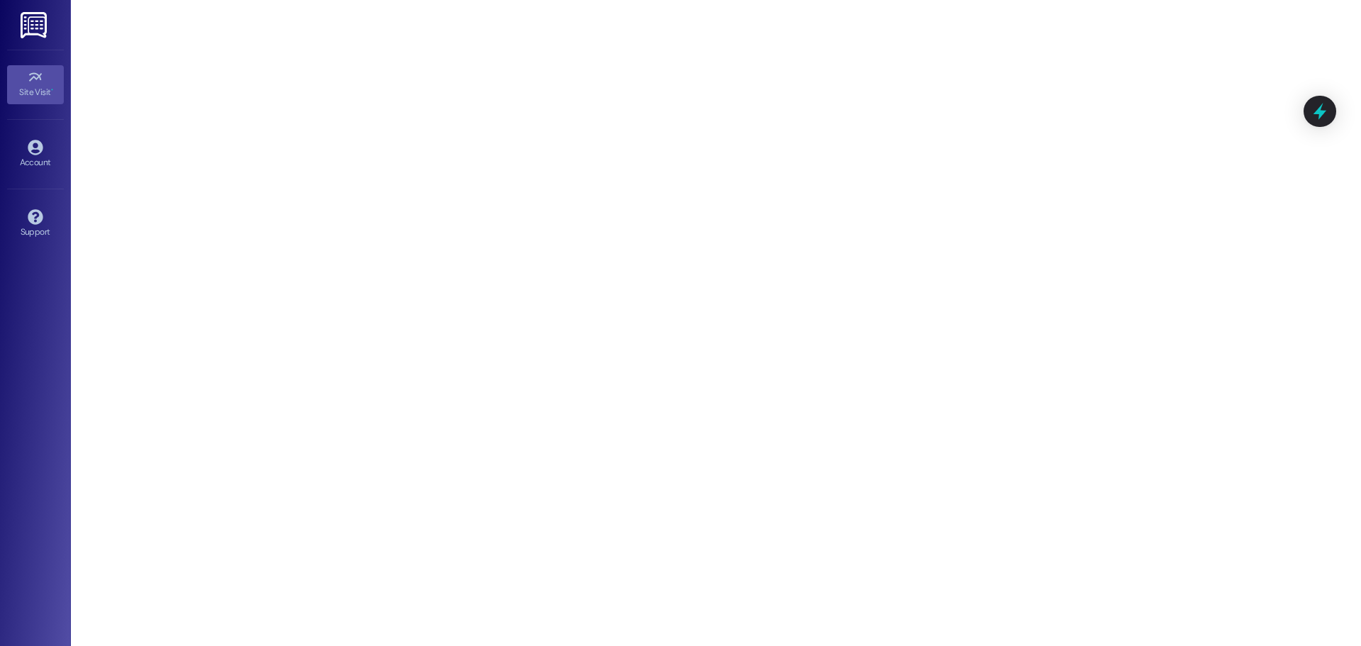
click at [23, 29] on img at bounding box center [35, 25] width 29 height 26
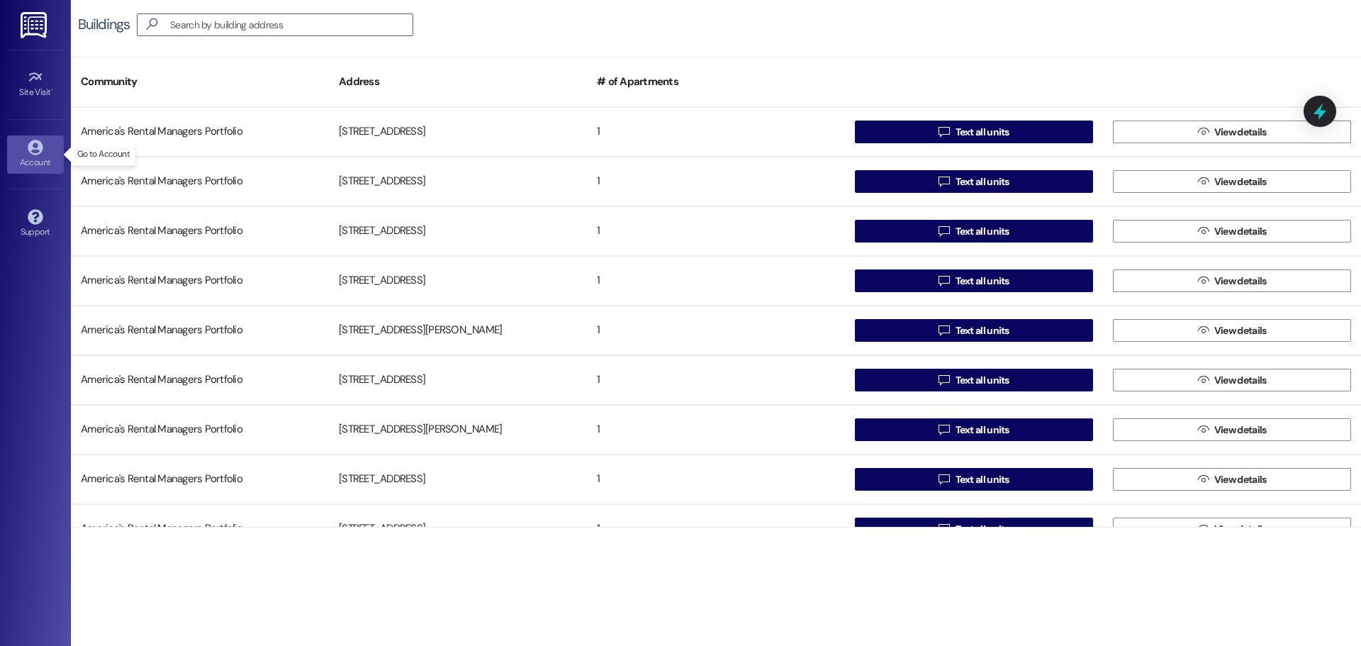
click at [45, 135] on link "Account" at bounding box center [35, 154] width 57 height 38
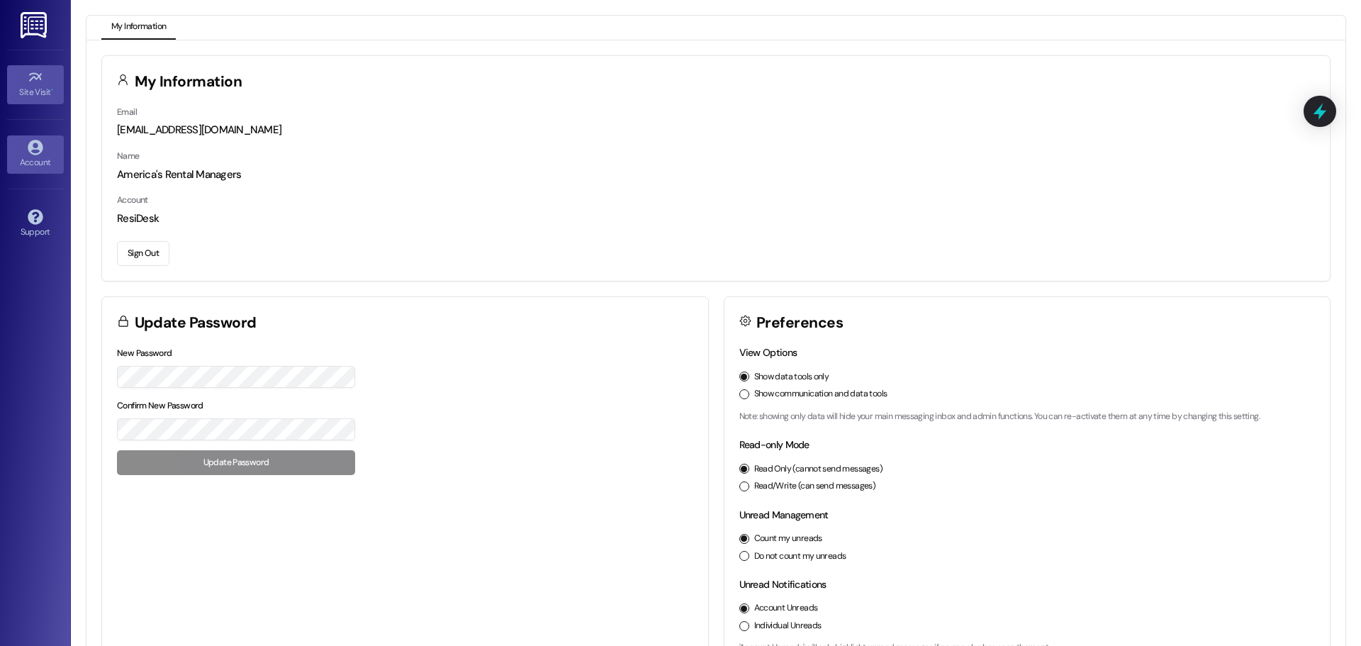
click at [32, 93] on div "Site Visit •" at bounding box center [35, 92] width 71 height 14
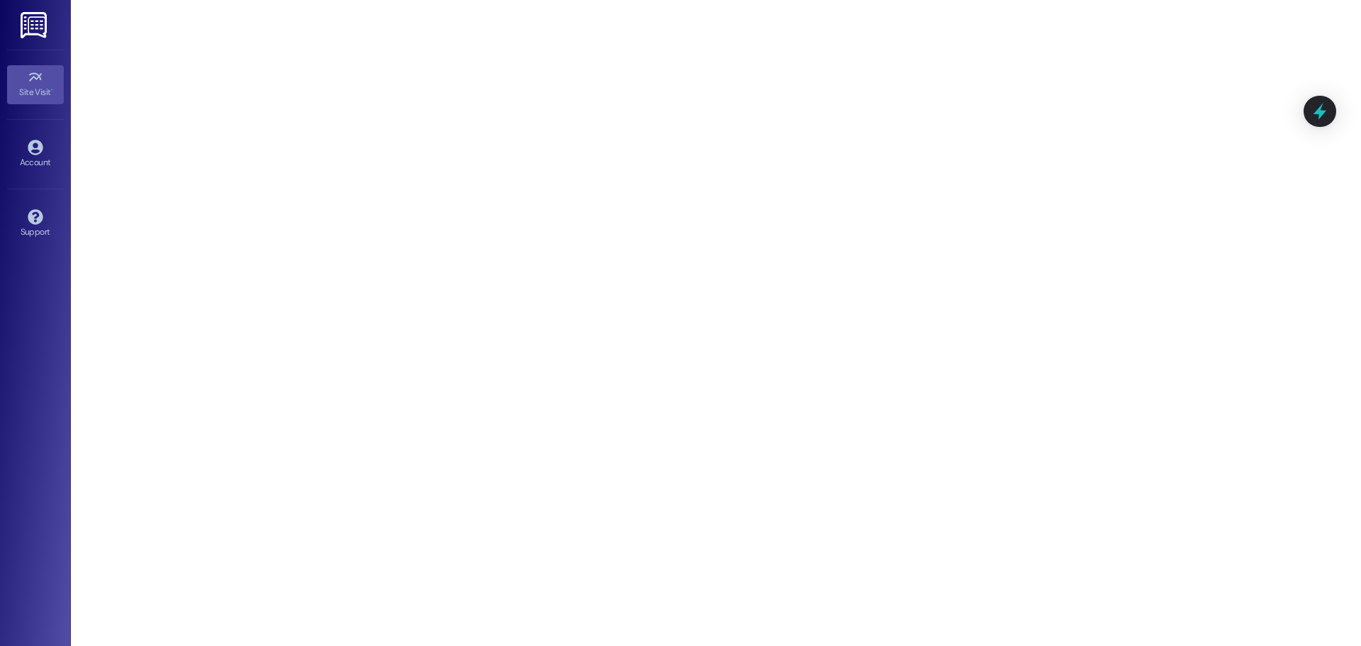
click at [21, 27] on img at bounding box center [35, 25] width 29 height 26
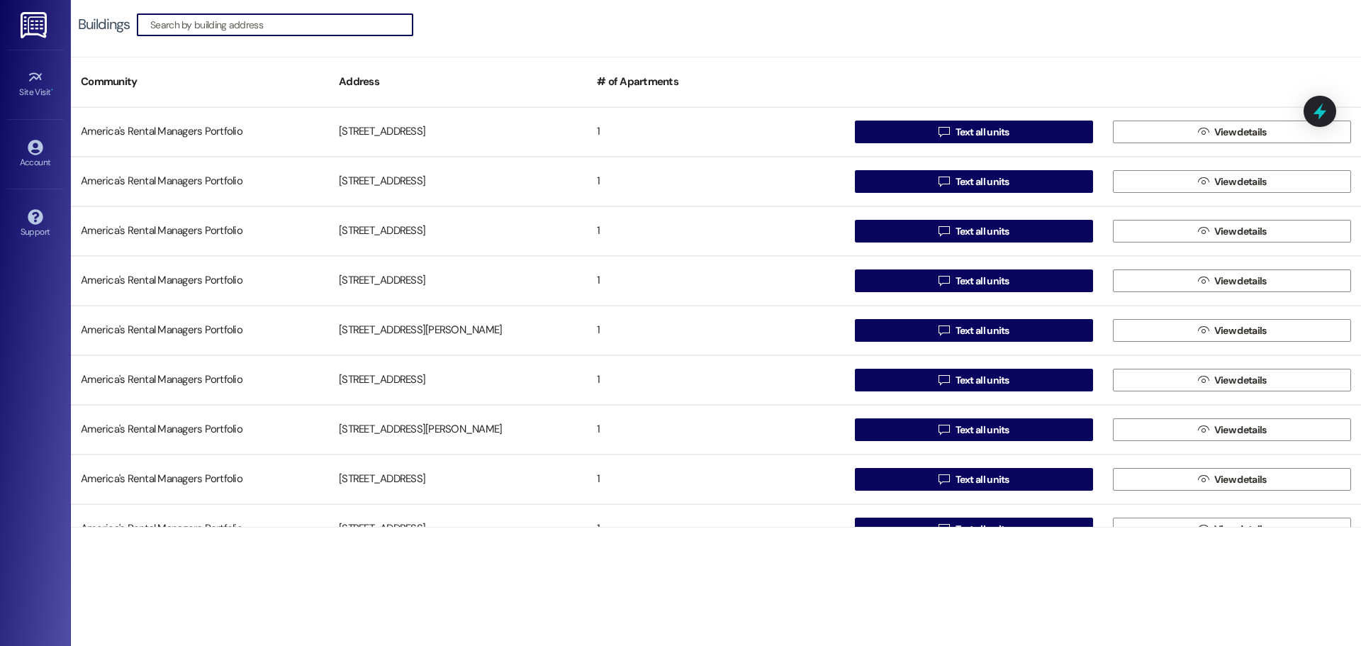
click at [201, 23] on input at bounding box center [281, 25] width 262 height 20
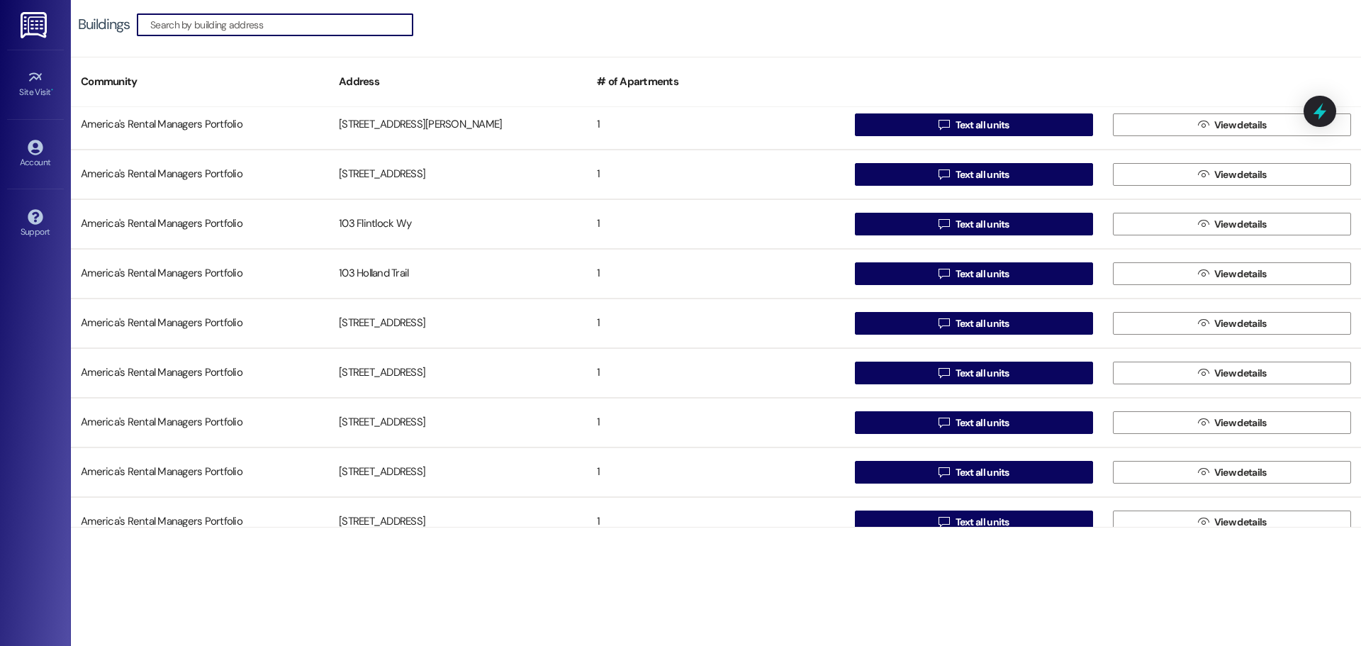
scroll to position [1843, 0]
click at [1324, 114] on icon at bounding box center [1319, 112] width 17 height 22
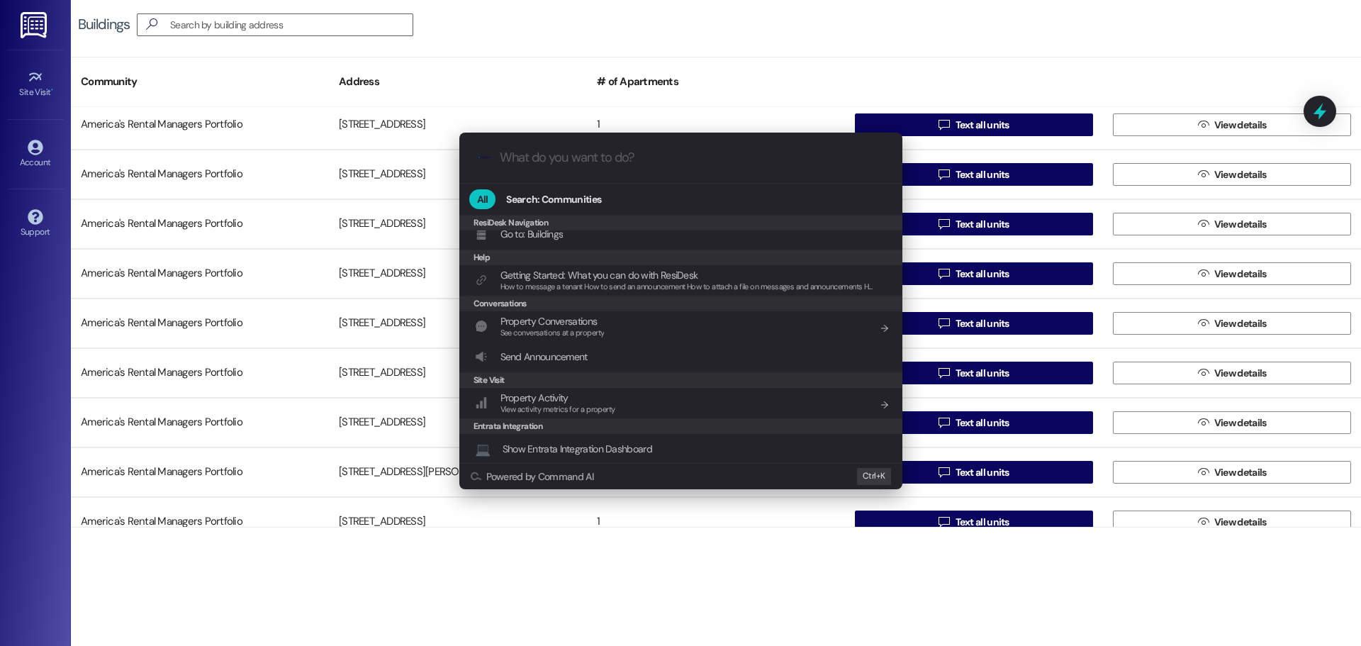
scroll to position [135, 0]
click at [576, 320] on span "Property Conversations" at bounding box center [548, 319] width 97 height 13
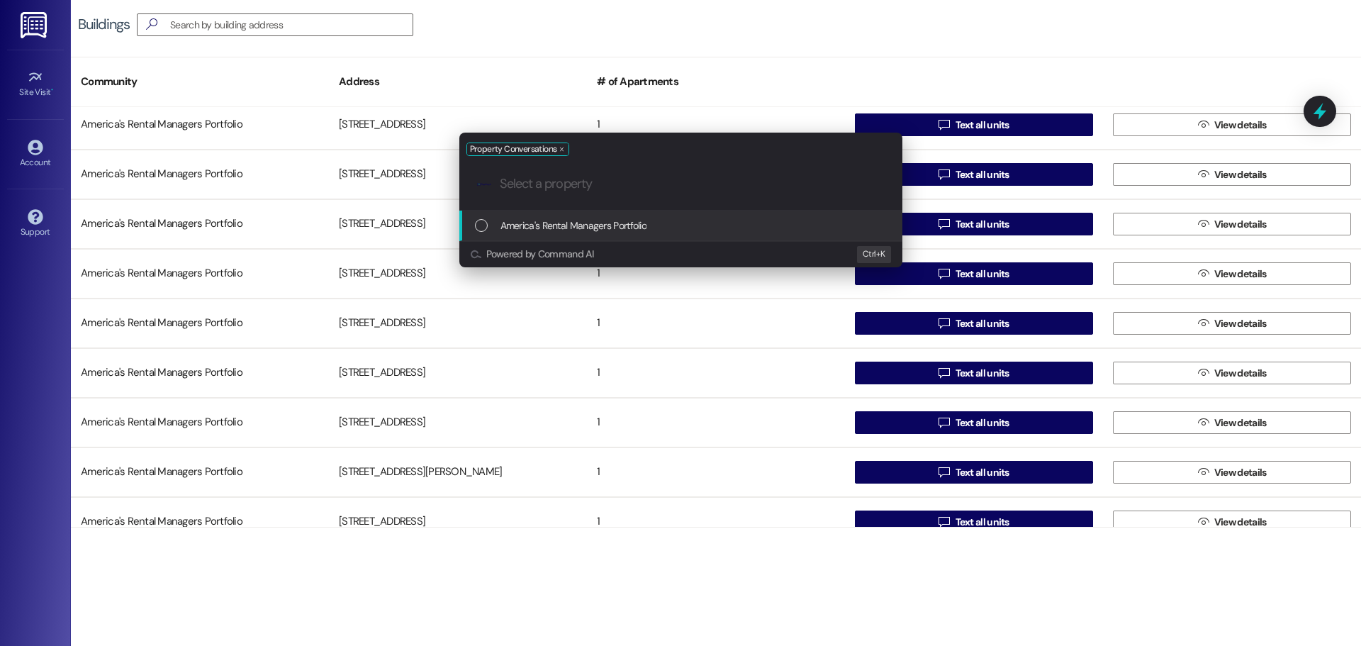
scroll to position [0, 0]
click at [583, 219] on span "America's Rental Managers Portfolio" at bounding box center [573, 226] width 147 height 16
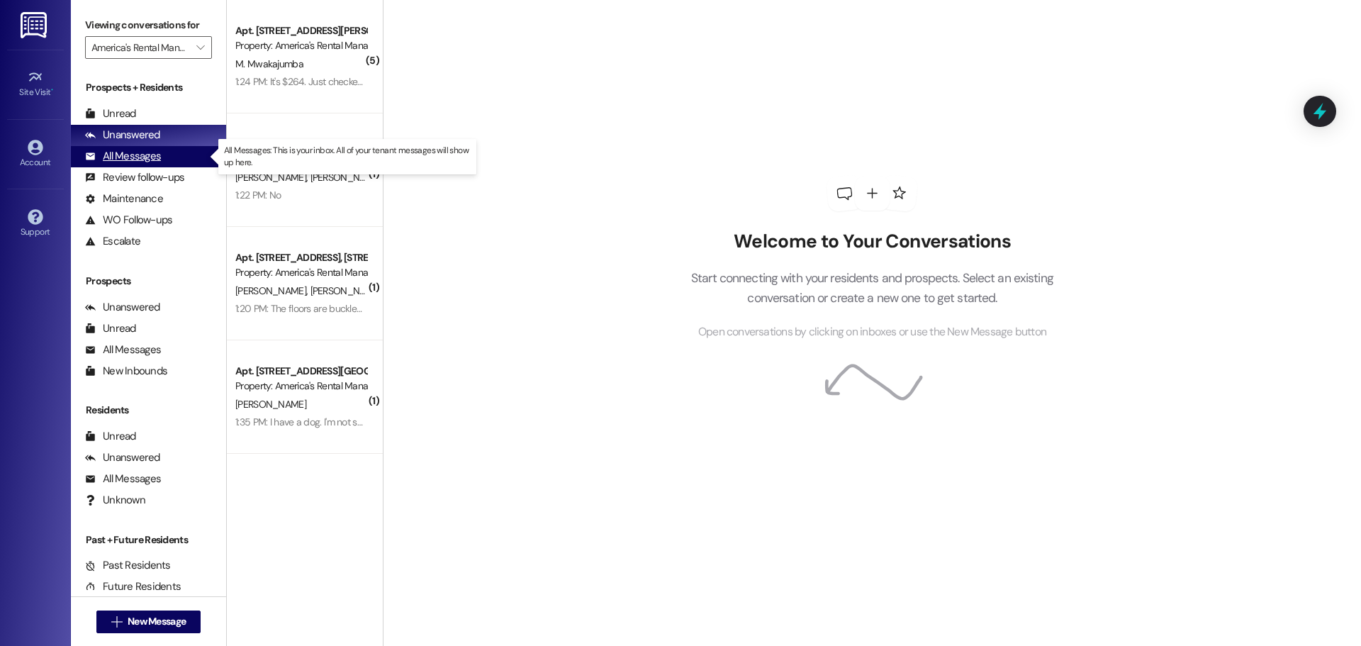
click at [147, 158] on div "All Messages" at bounding box center [123, 156] width 76 height 15
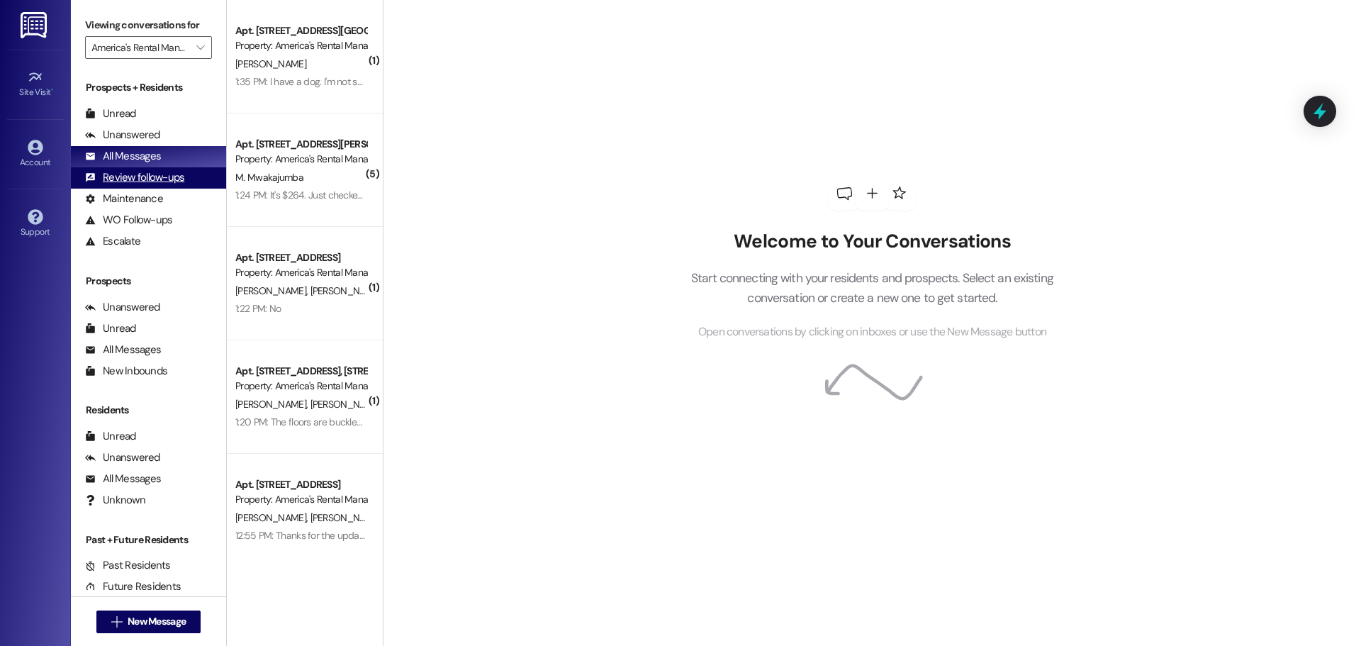
click at [137, 176] on div "Review follow-ups" at bounding box center [134, 177] width 99 height 15
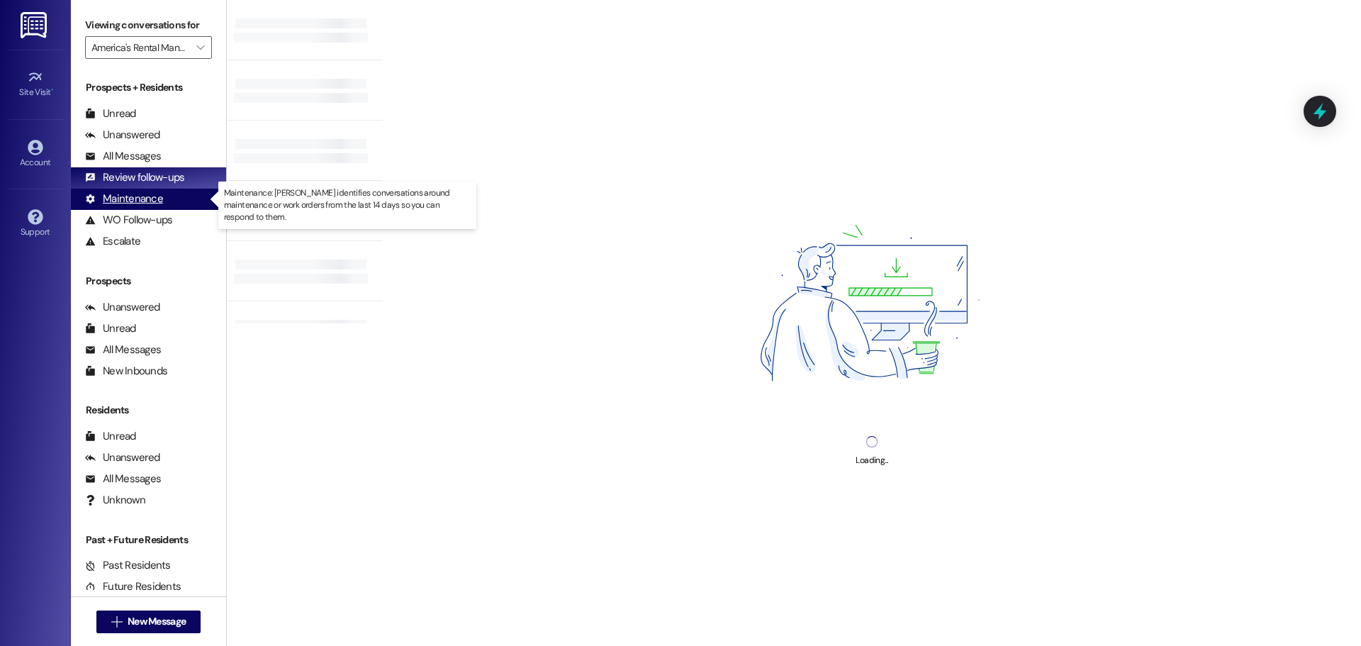
click at [122, 196] on div "Maintenance" at bounding box center [124, 198] width 78 height 15
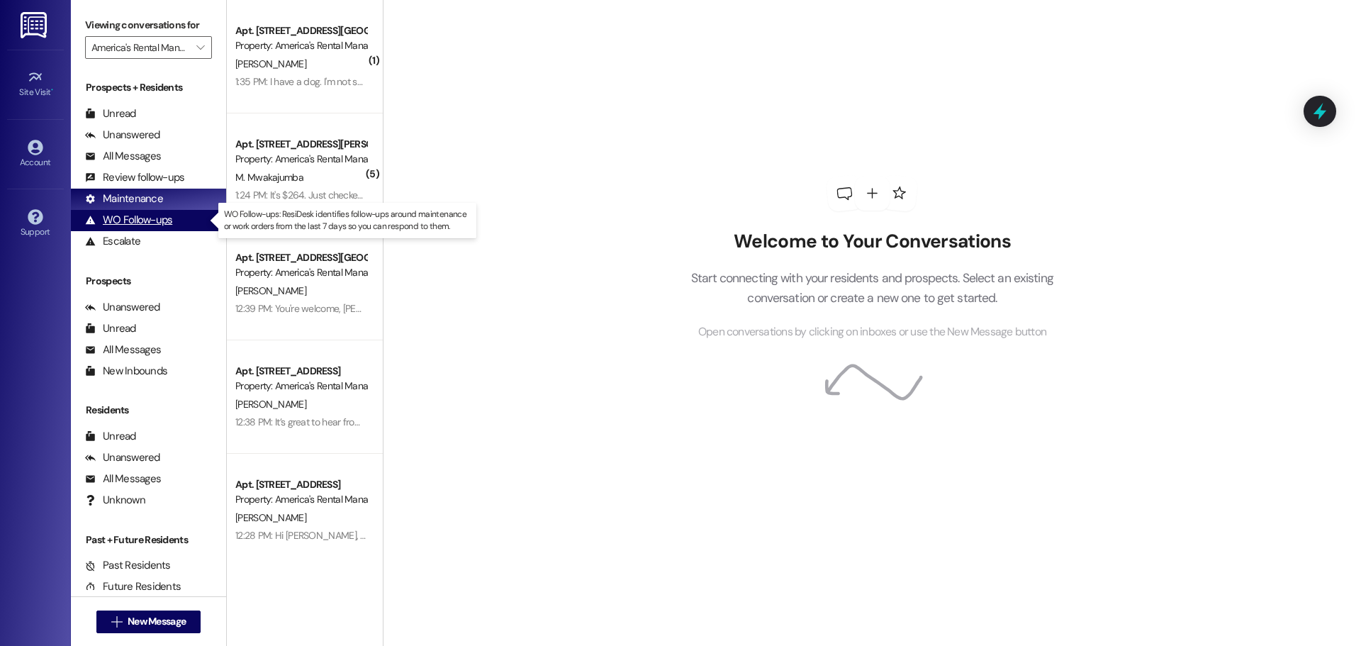
click at [132, 215] on div "WO Follow-ups" at bounding box center [128, 220] width 87 height 15
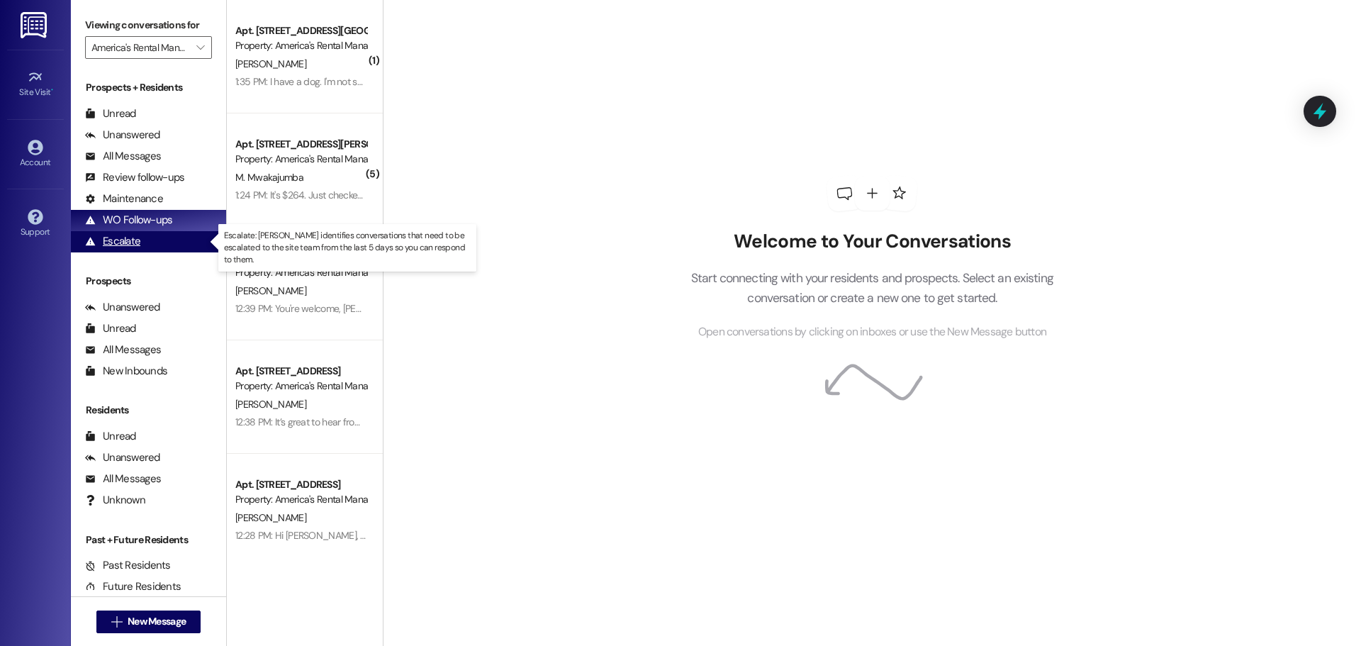
click at [132, 241] on div "Escalate" at bounding box center [112, 241] width 55 height 15
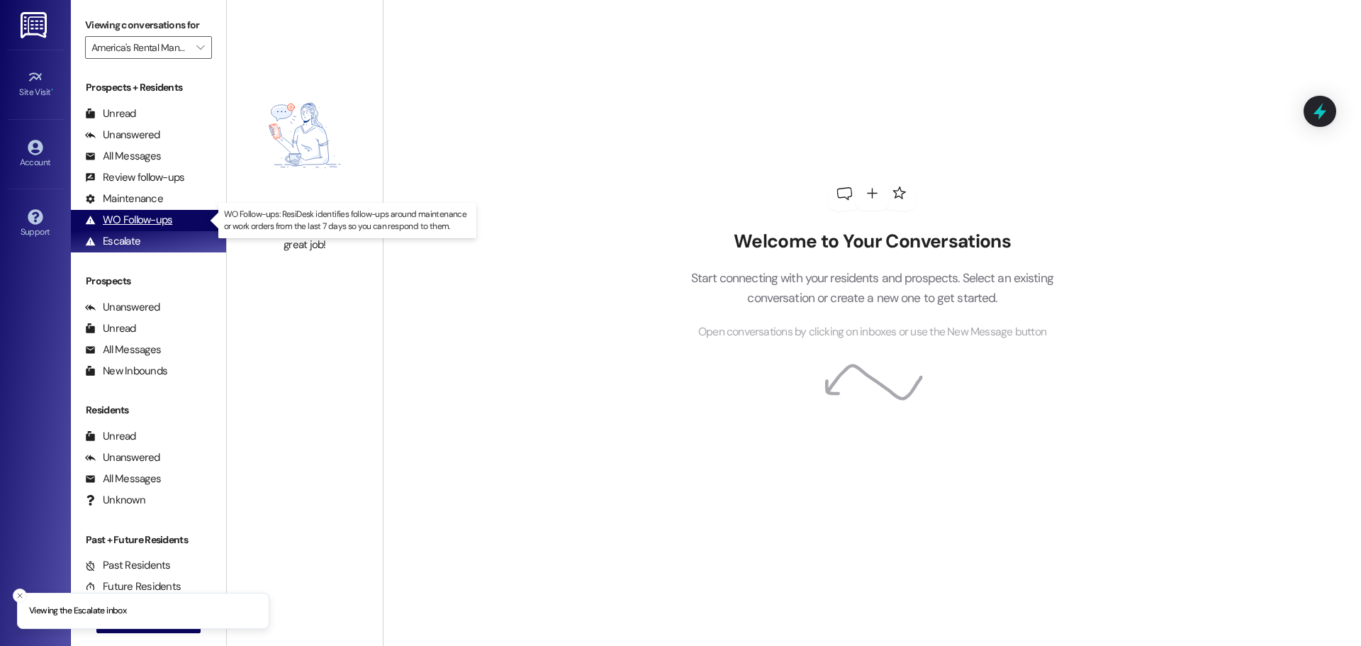
click at [152, 217] on div "WO Follow-ups" at bounding box center [128, 220] width 87 height 15
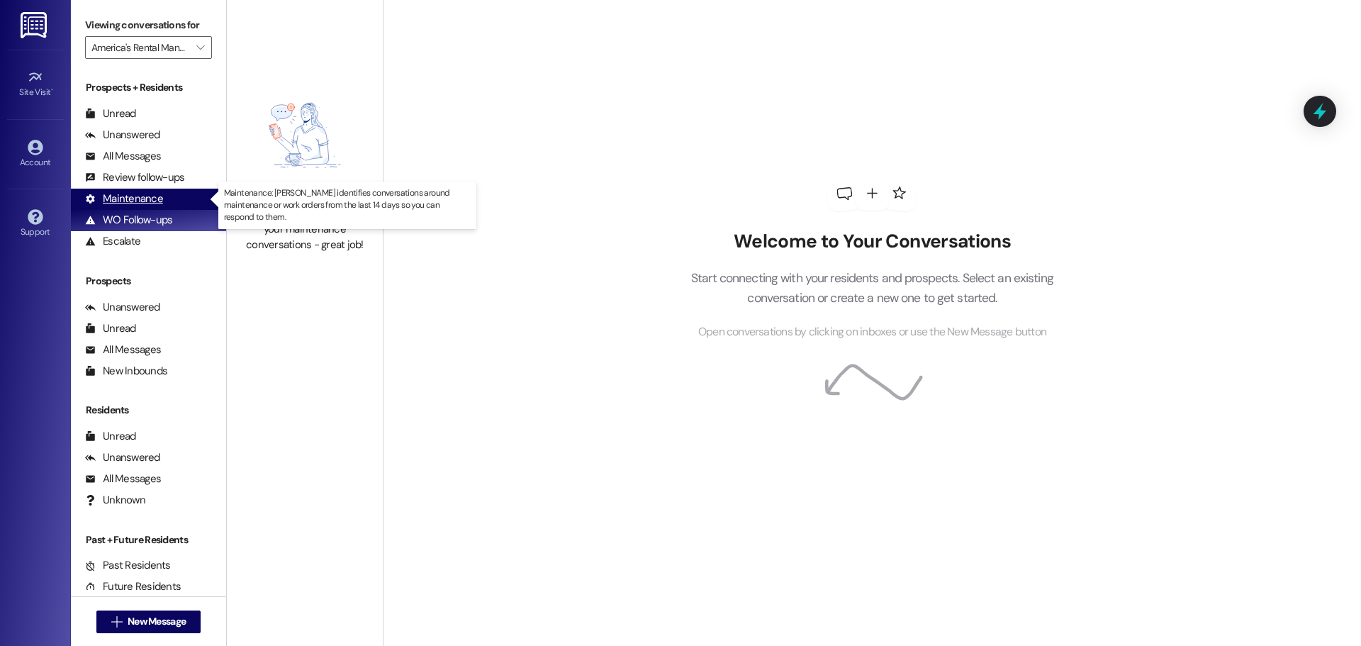
click at [157, 197] on div "Maintenance" at bounding box center [124, 198] width 78 height 15
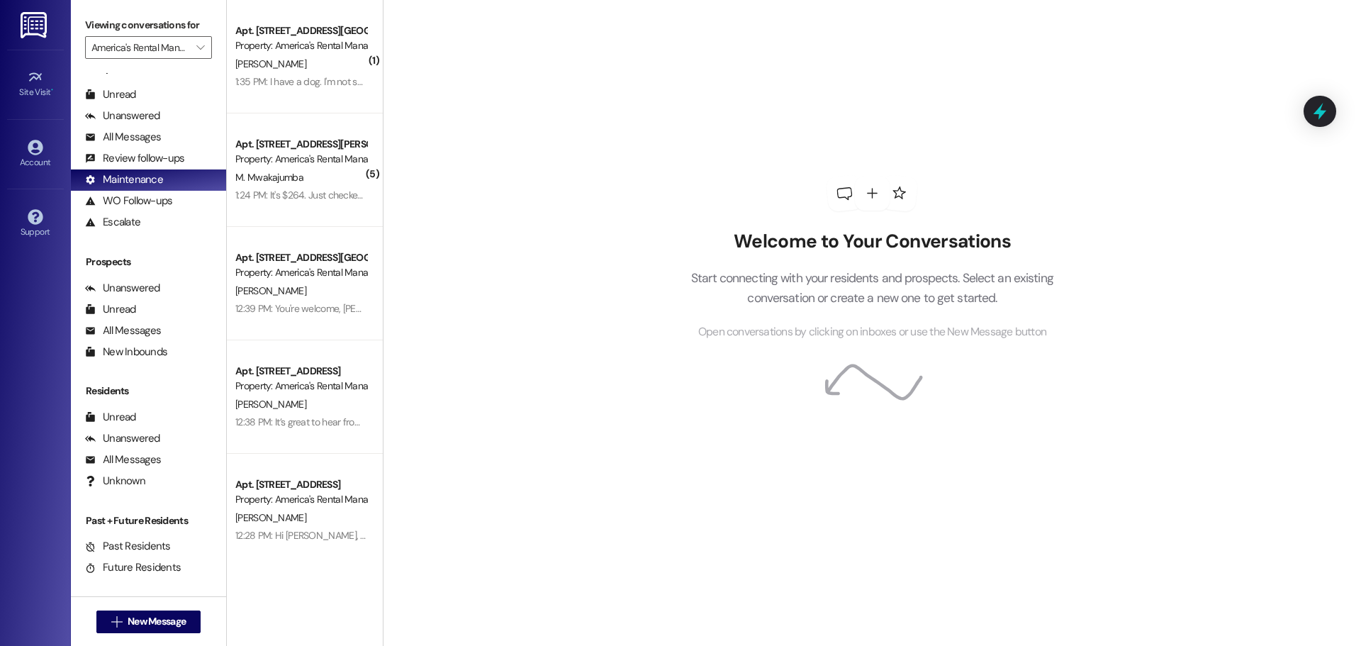
scroll to position [29, 0]
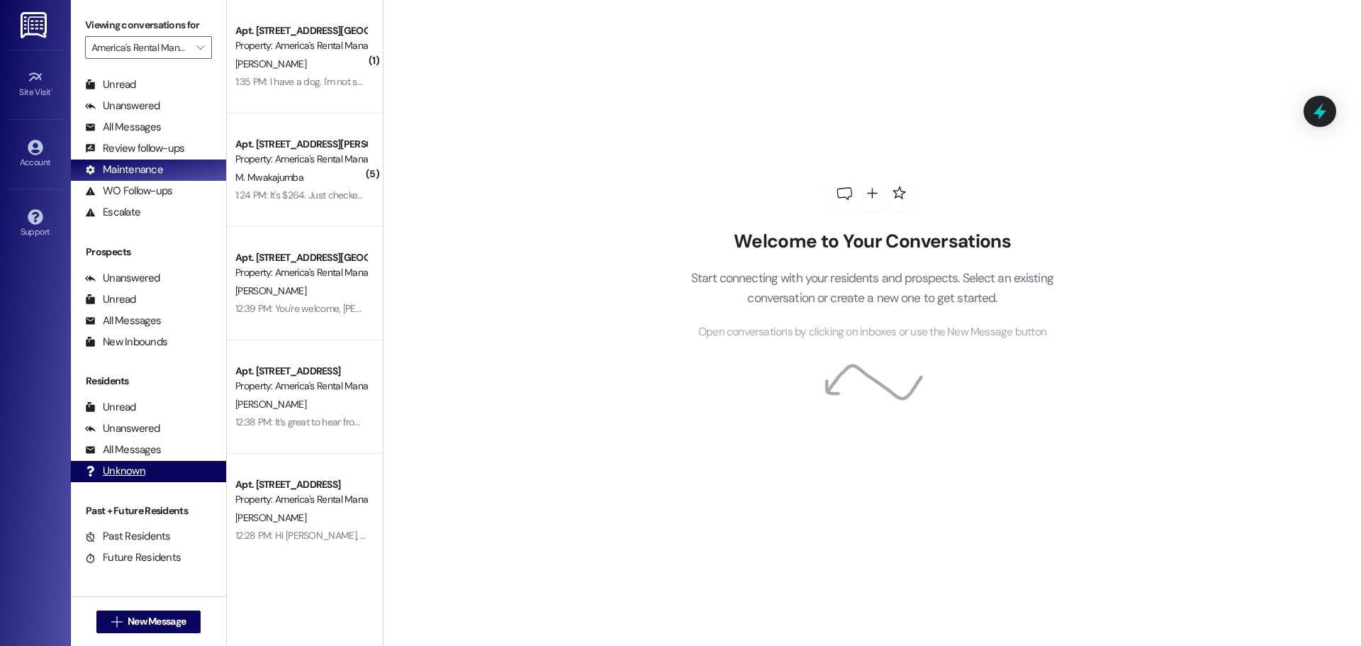
click at [146, 473] on div "Unknown (undefined)" at bounding box center [148, 471] width 155 height 21
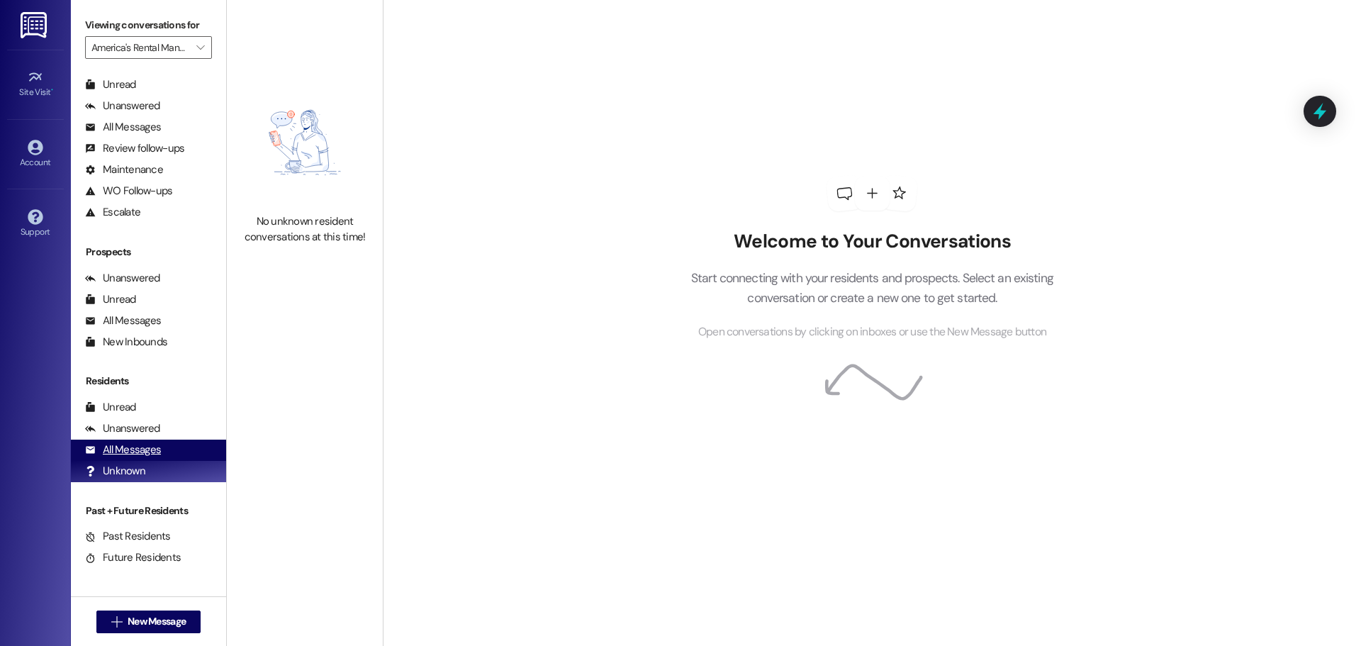
click at [146, 440] on div "All Messages (undefined)" at bounding box center [148, 449] width 155 height 21
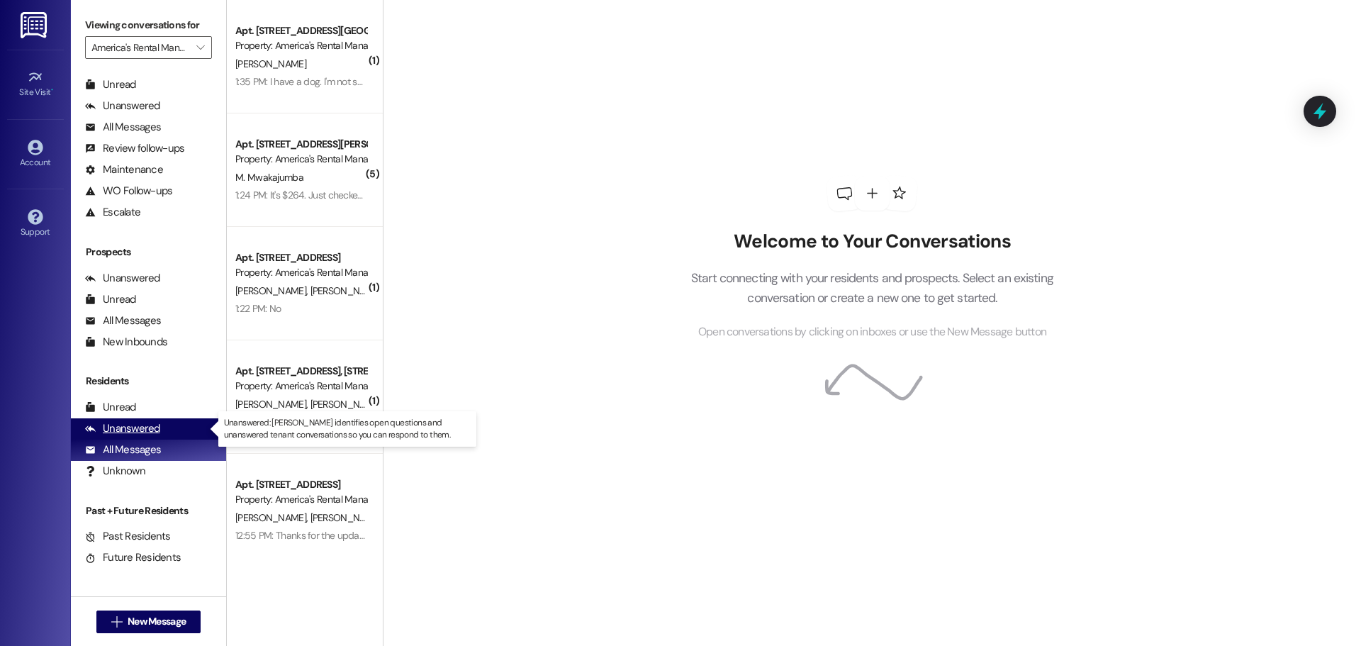
click at [146, 421] on div "Unanswered" at bounding box center [122, 428] width 75 height 15
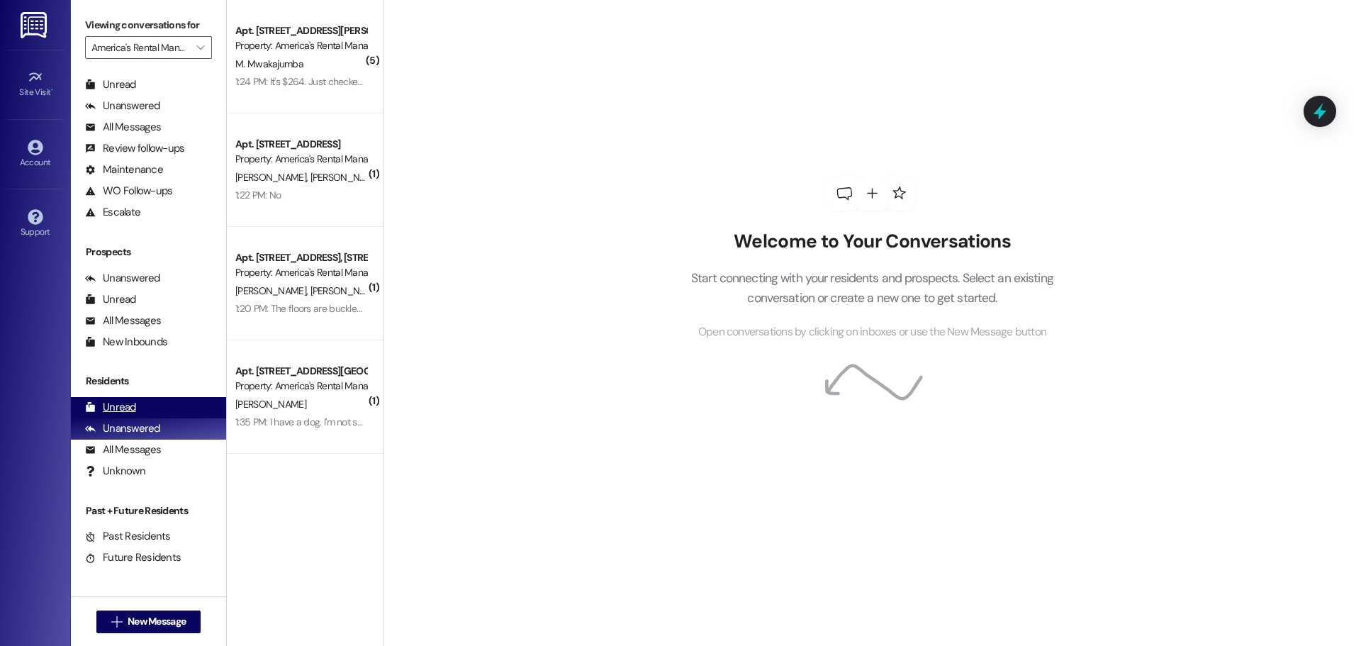
click at [145, 403] on div "Unread (0)" at bounding box center [148, 407] width 155 height 21
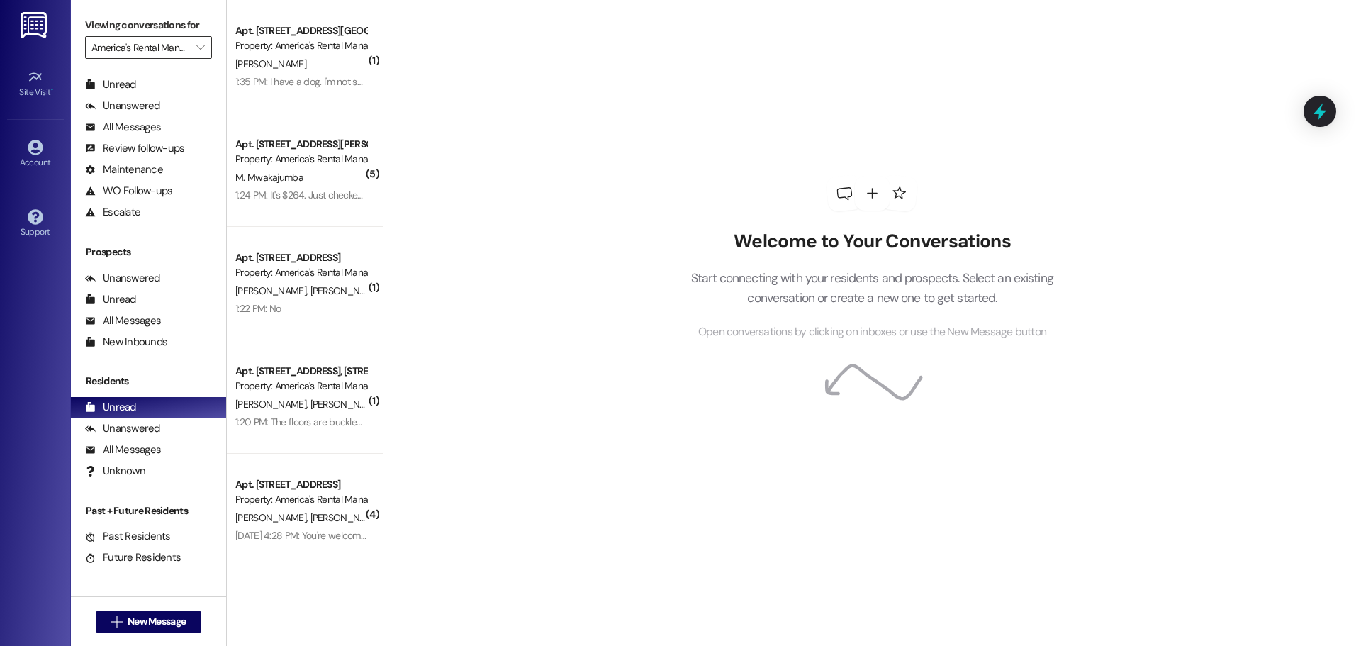
click at [132, 46] on input "America's Rental Managers Portfolio" at bounding box center [140, 47] width 98 height 23
click at [135, 84] on div "Unread" at bounding box center [110, 84] width 51 height 15
